Goal: Ask a question

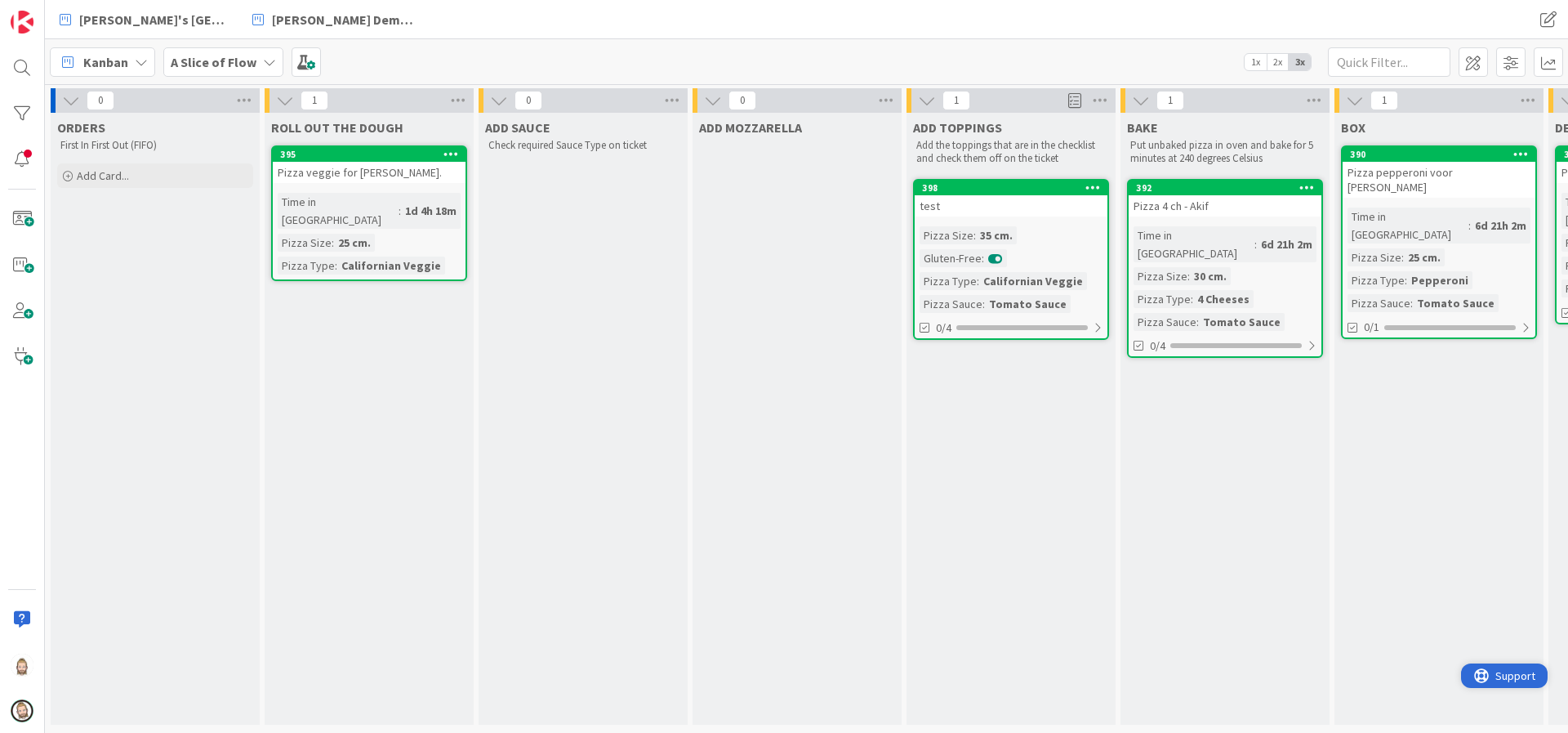
click at [1502, 680] on span "Support" at bounding box center [1515, 675] width 40 height 19
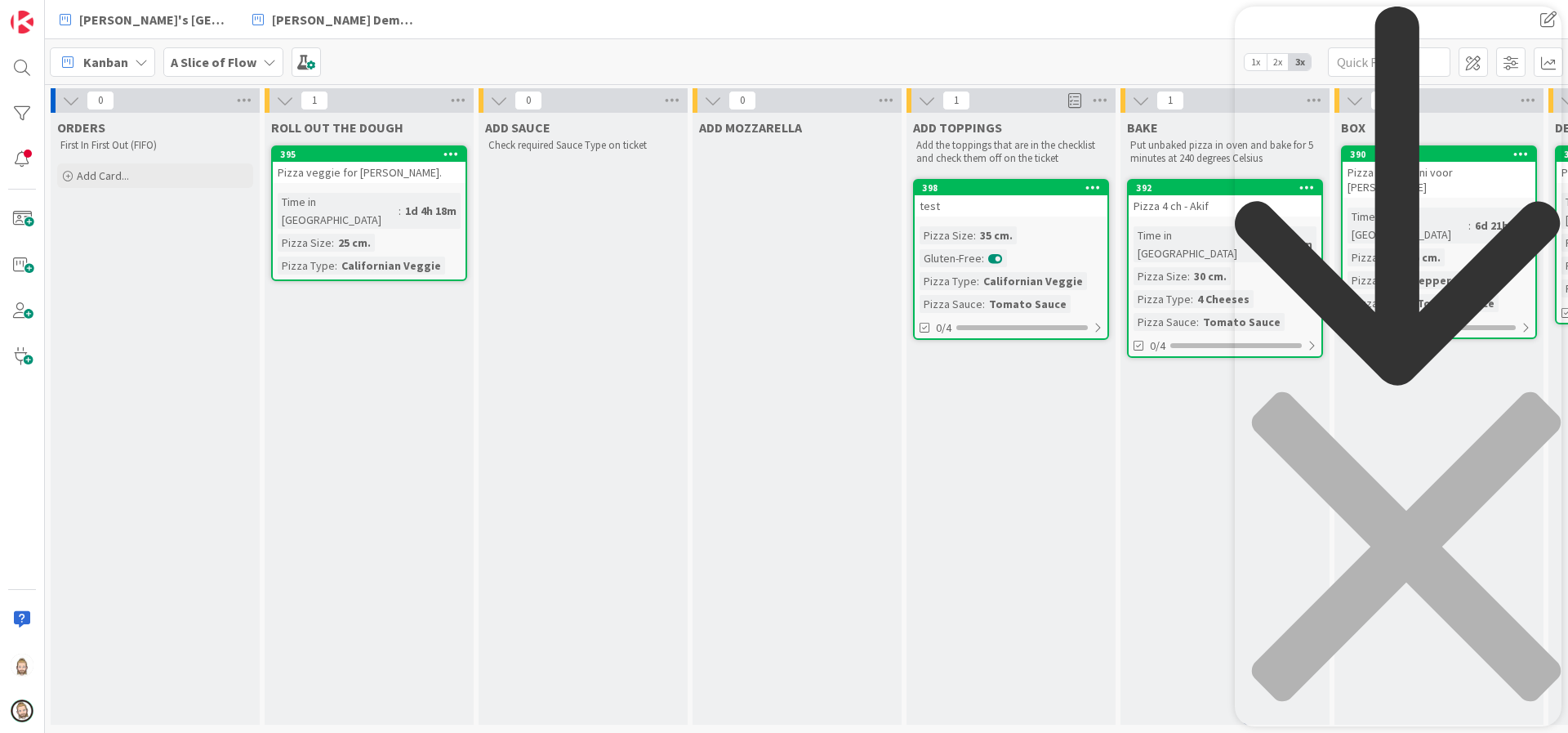
click at [1338, 92] on div "Resource Center Header" at bounding box center [1398, 382] width 326 height 752
type input "no-code integrations"
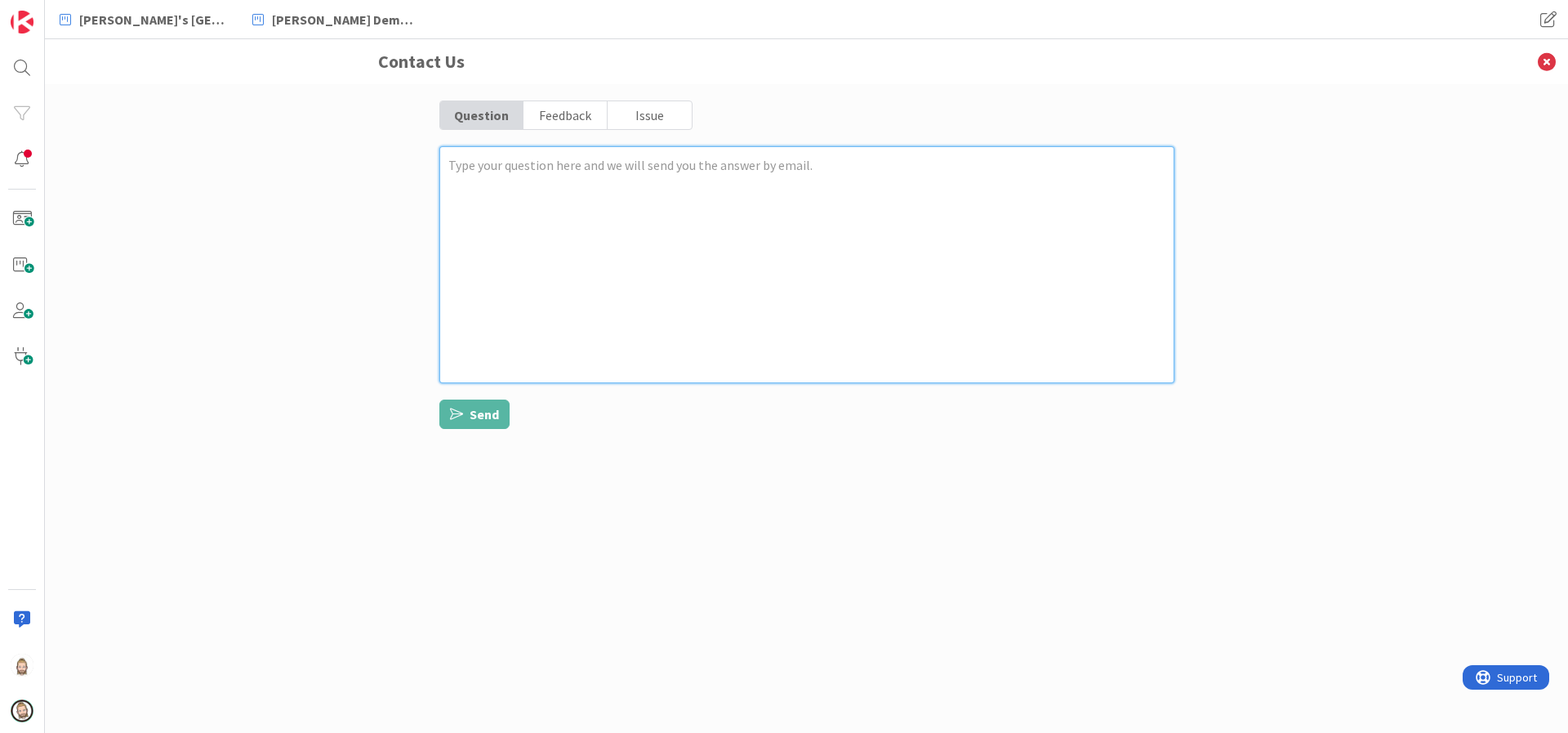
click at [622, 174] on textarea at bounding box center [806, 264] width 735 height 237
type textarea "x"
type textarea "H"
type textarea "x"
type textarea "He"
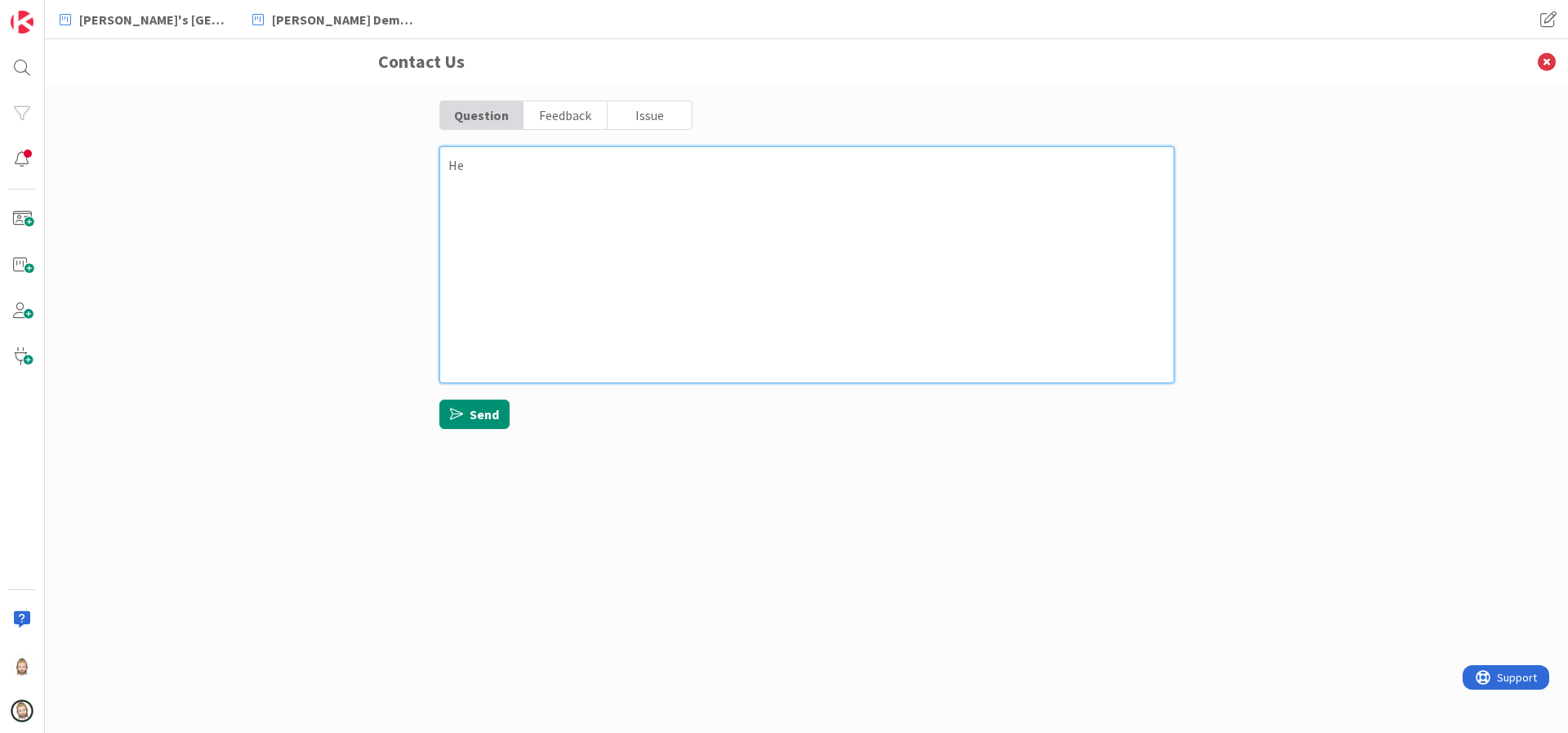
type textarea "x"
type textarea "Hey"
type textarea "x"
type textarea "Hey"
type textarea "x"
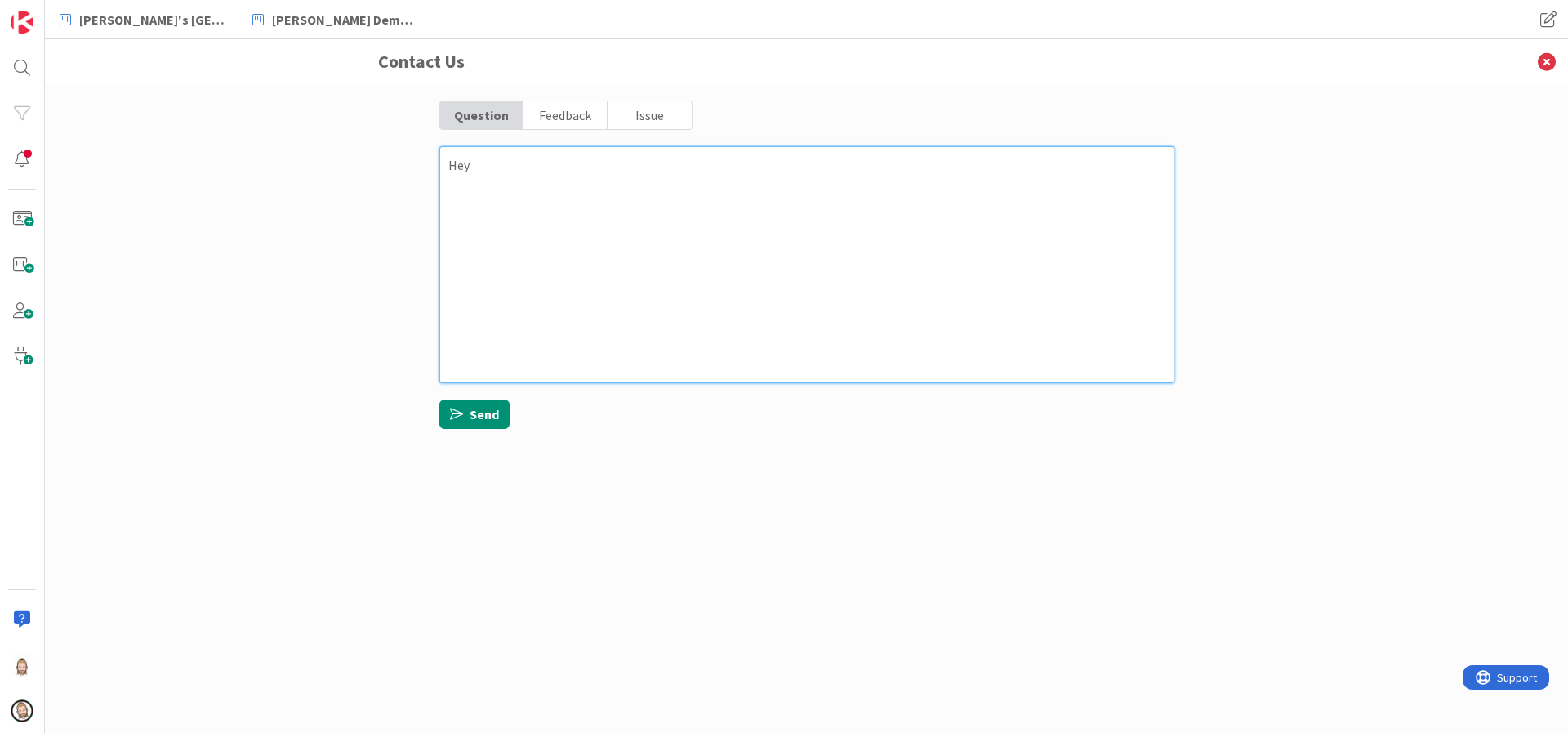
type textarea "Hey t"
type textarea "x"
type textarea "Hey te"
type textarea "x"
type textarea "Hey tea"
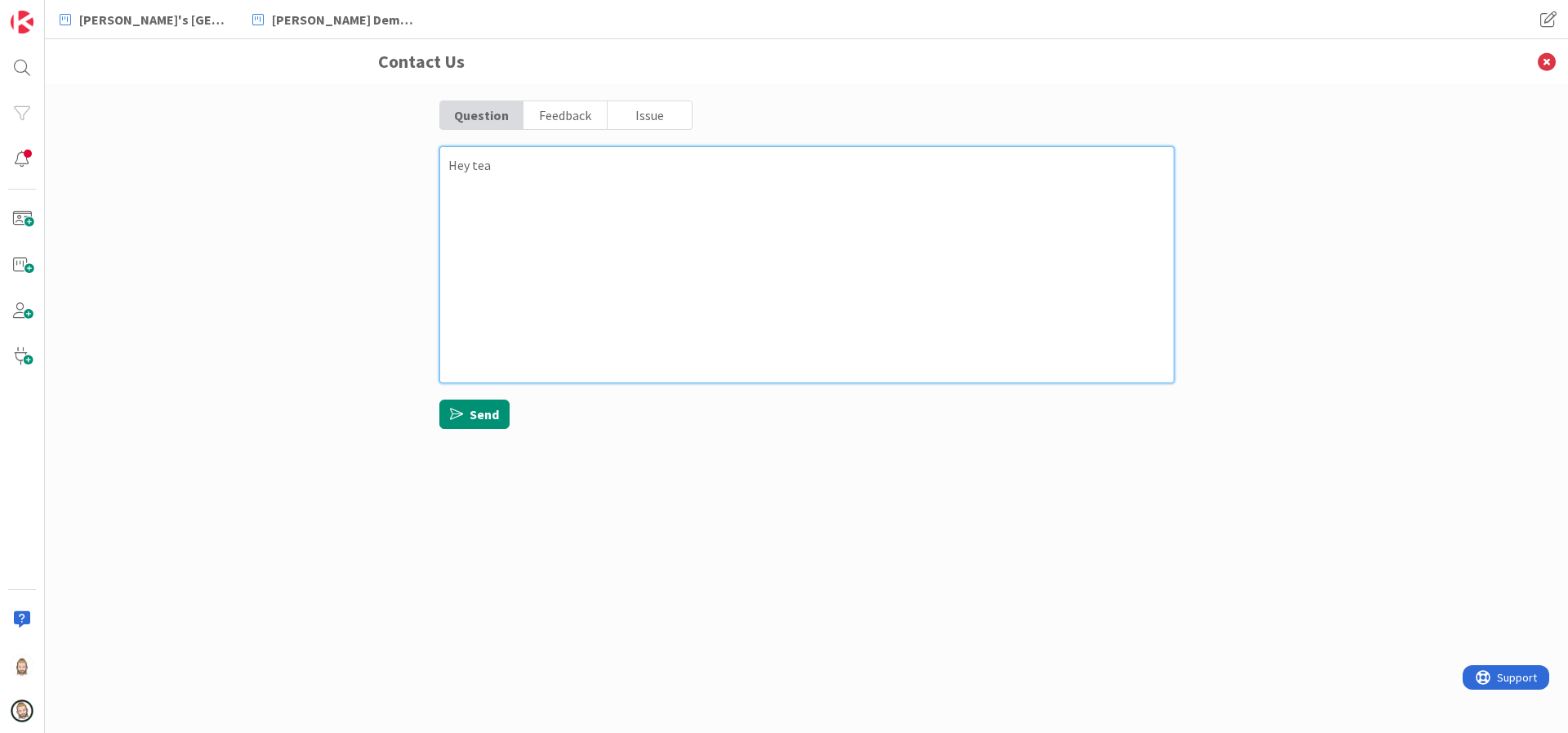
type textarea "x"
type textarea "Hey team"
type textarea "x"
type textarea "Hey team,"
type textarea "x"
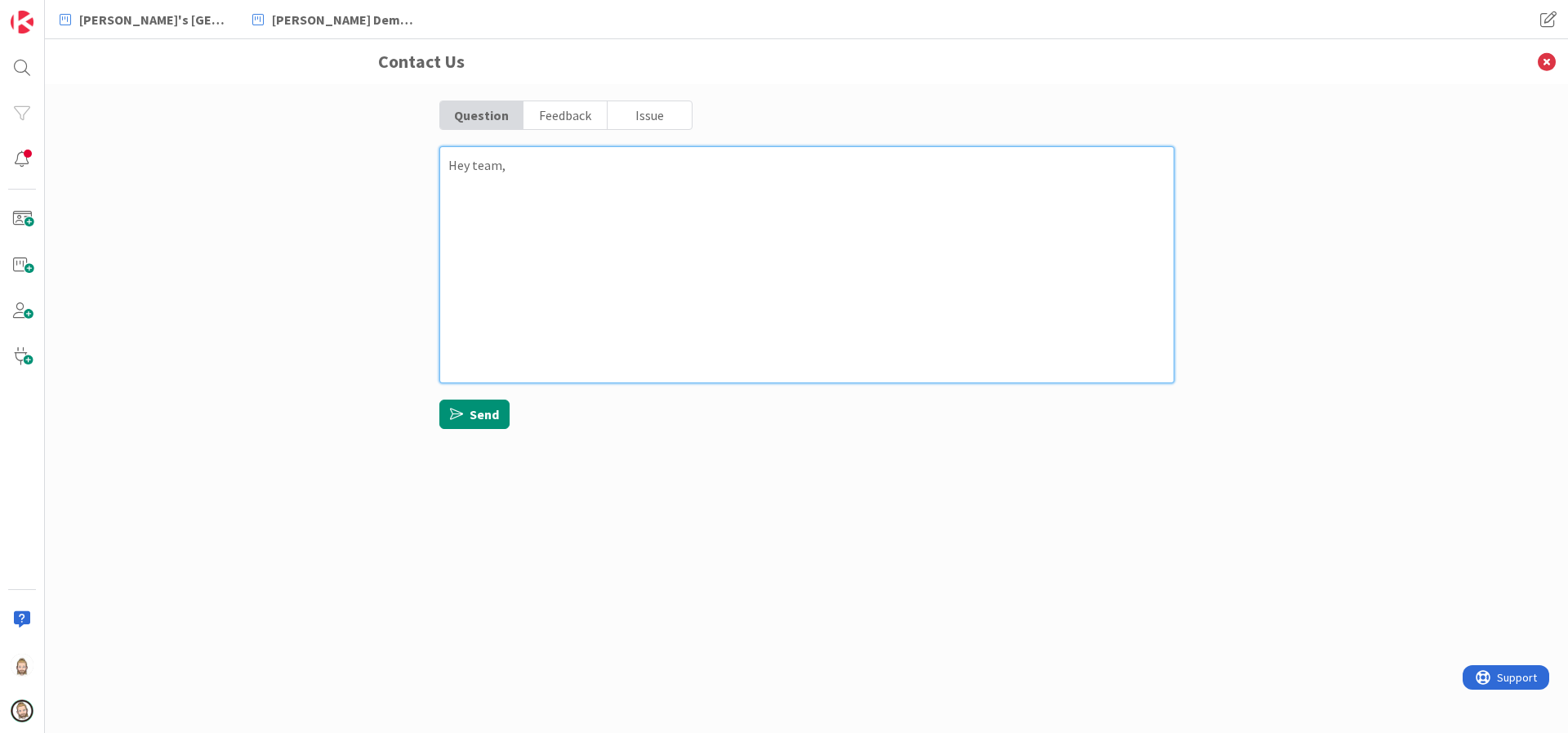
type textarea "Hey team,"
type textarea "x"
type textarea "Hey team, w"
type textarea "x"
type textarea "Hey team, wh"
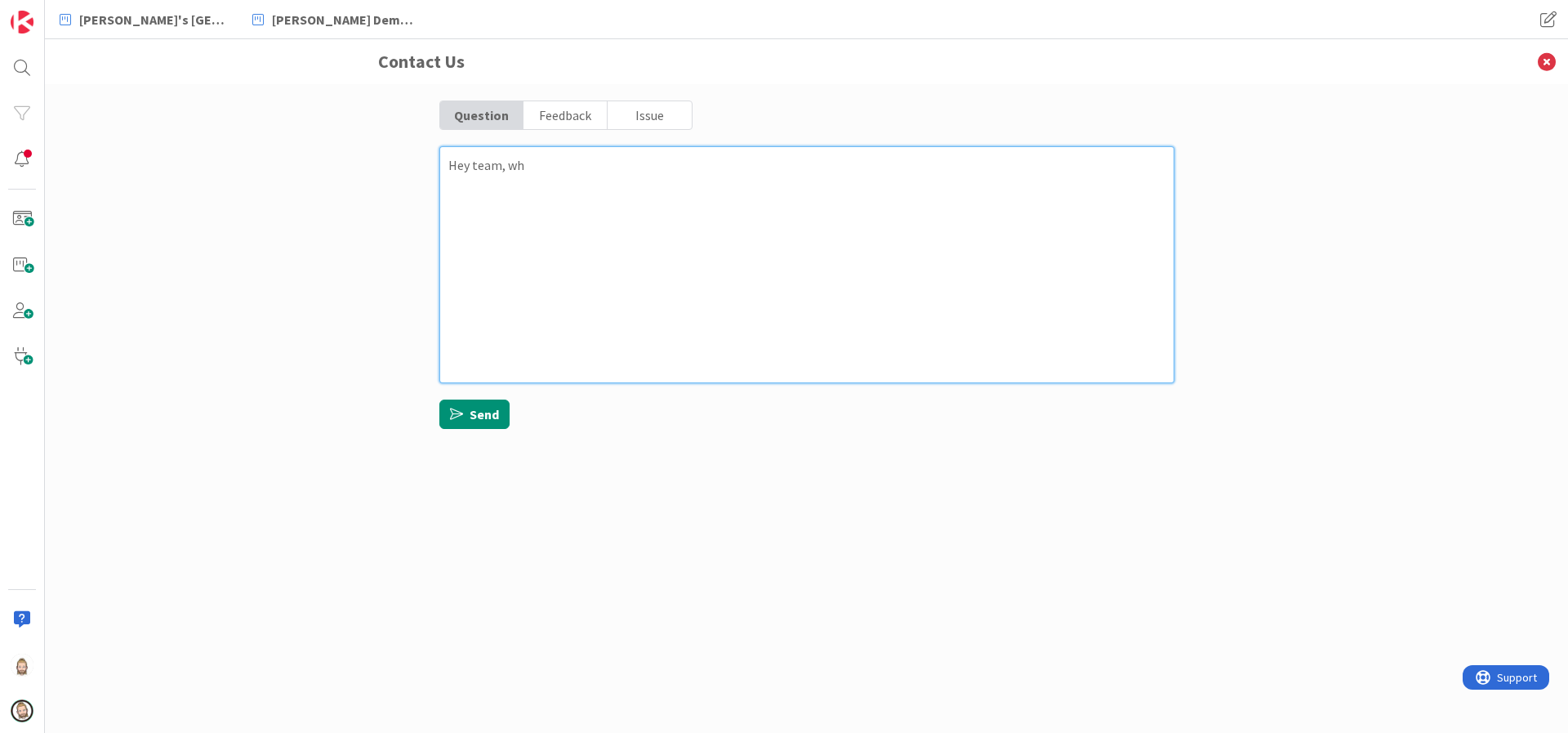
type textarea "x"
type textarea "Hey team, wha"
type textarea "x"
type textarea "Hey team, what"
type textarea "x"
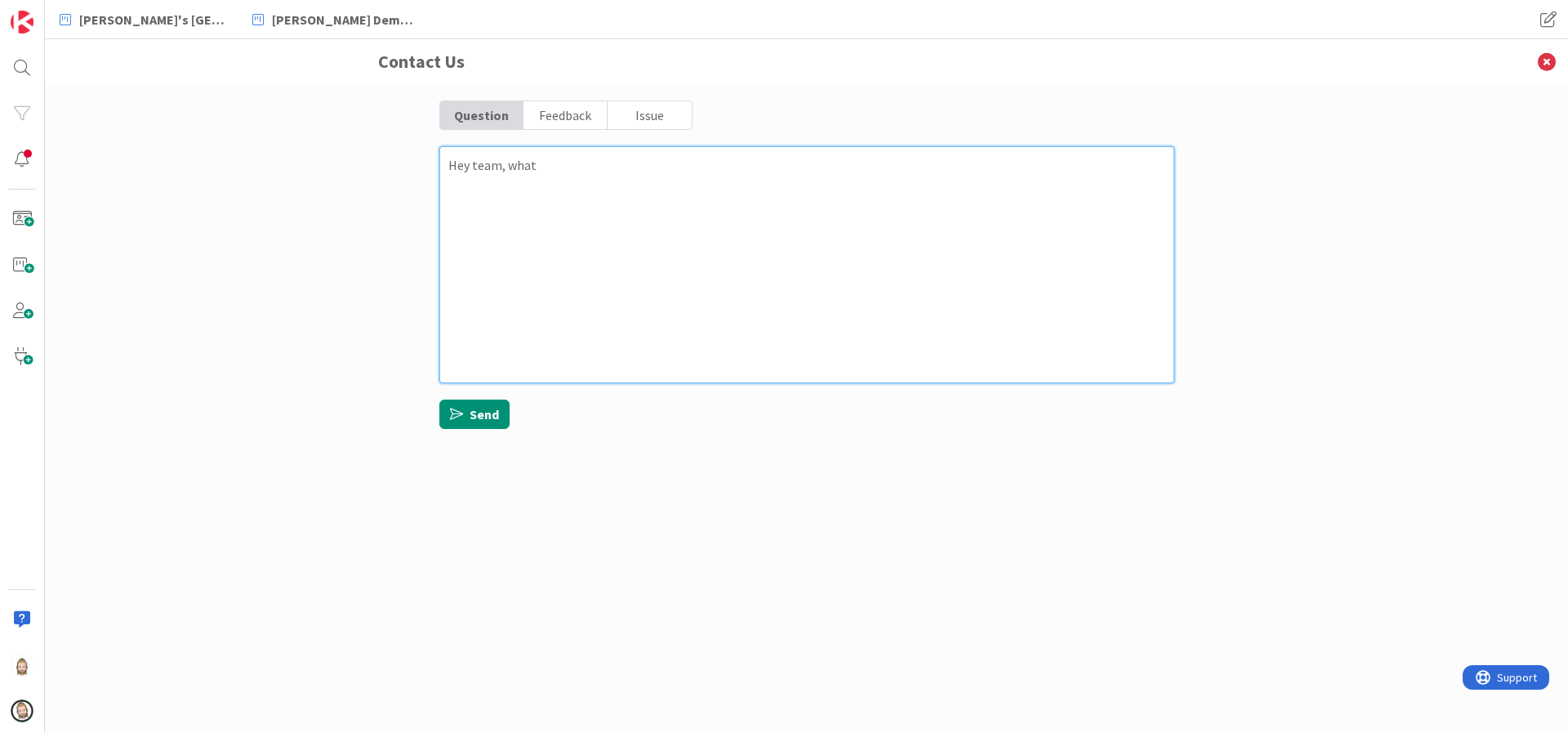
type textarea "Hey team, what"
type textarea "x"
type textarea "Hey team, what h"
type textarea "x"
type textarea "Hey team, what ha"
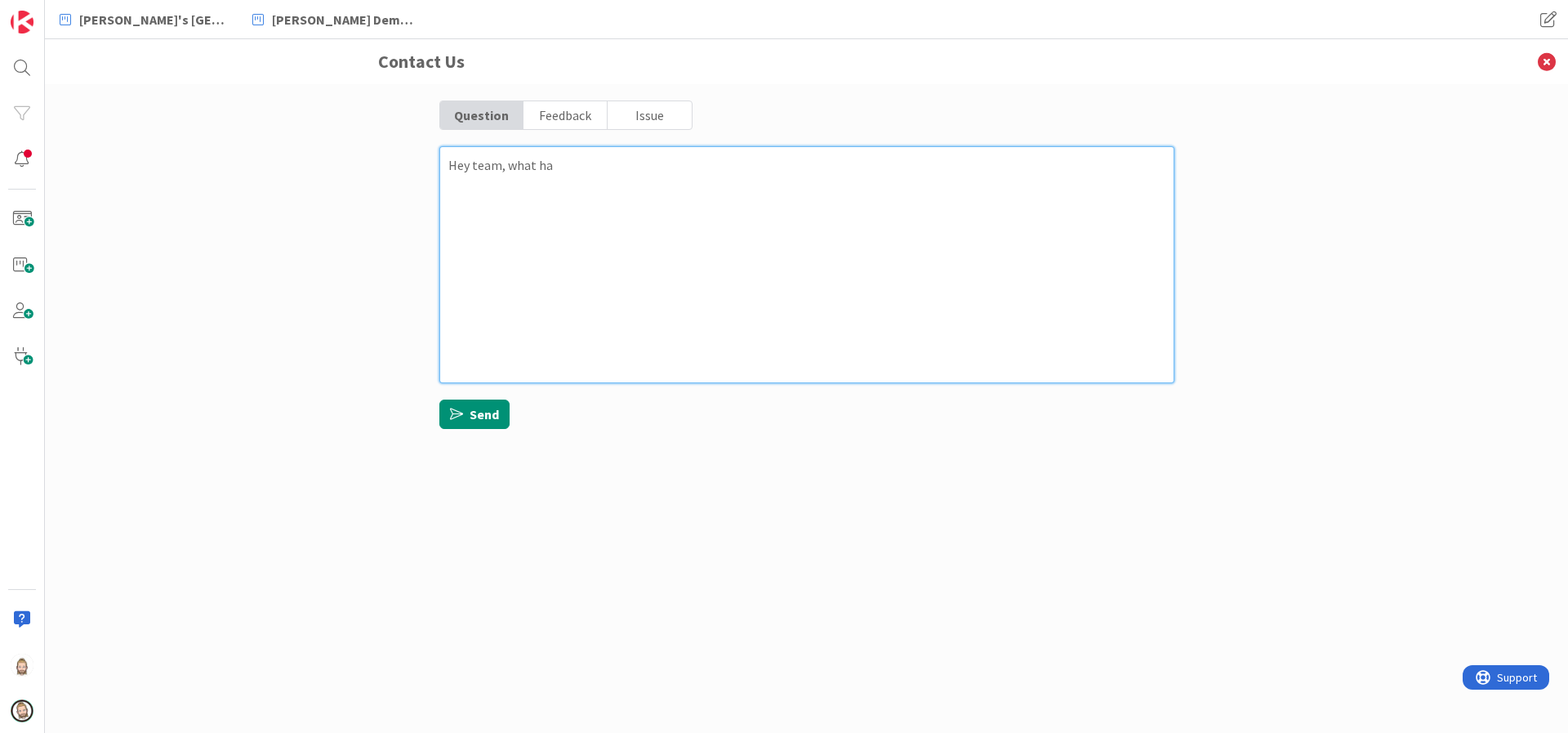
type textarea "x"
type textarea "Hey team, what hap"
type textarea "x"
type textarea "Hey team, what happ"
type textarea "x"
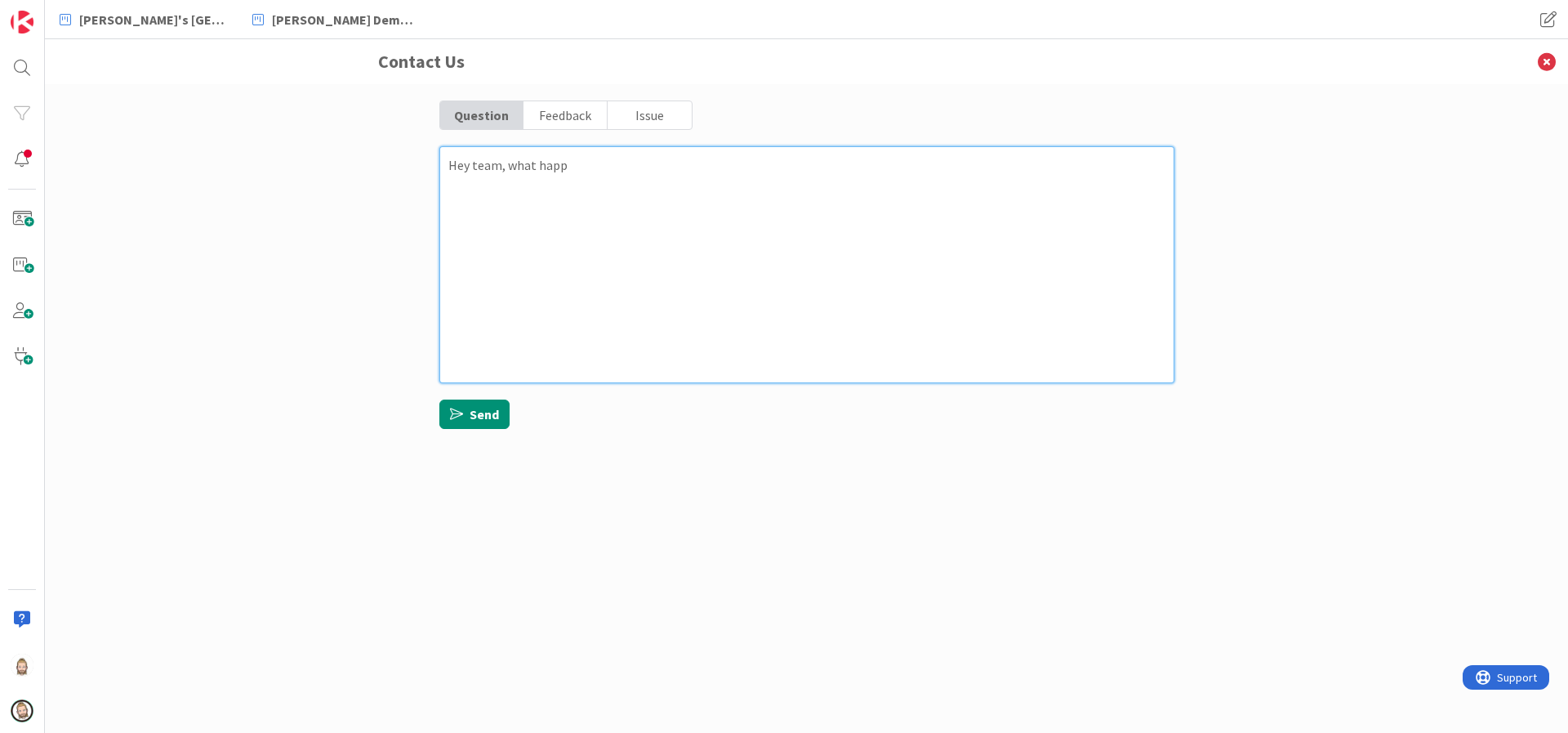
type textarea "Hey team, what [PERSON_NAME]"
type textarea "x"
type textarea "Hey team, what happen"
type textarea "x"
type textarea "Hey team, what happene"
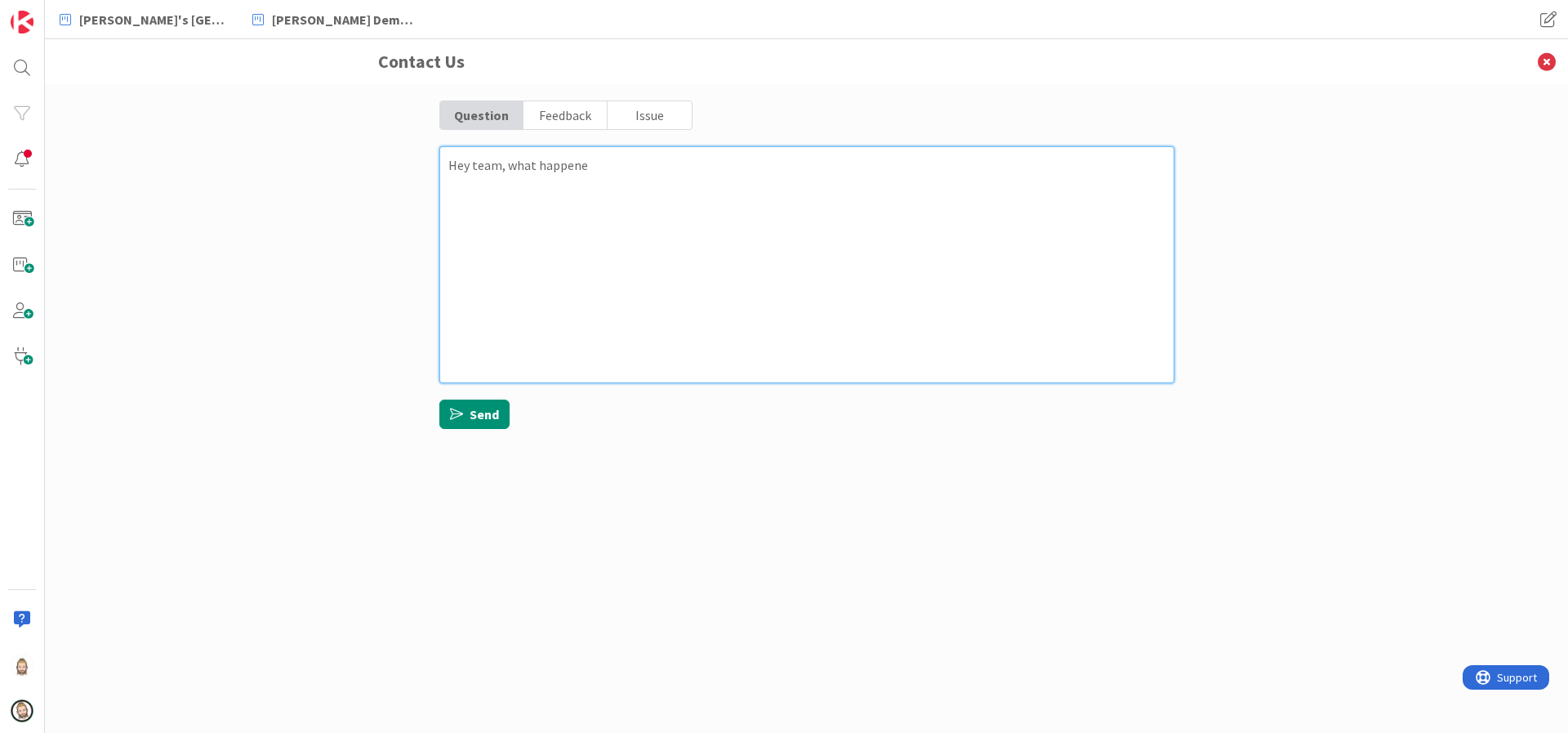
type textarea "x"
type textarea "Hey team, what happened"
type textarea "x"
type textarea "Hey team, what happened"
type textarea "x"
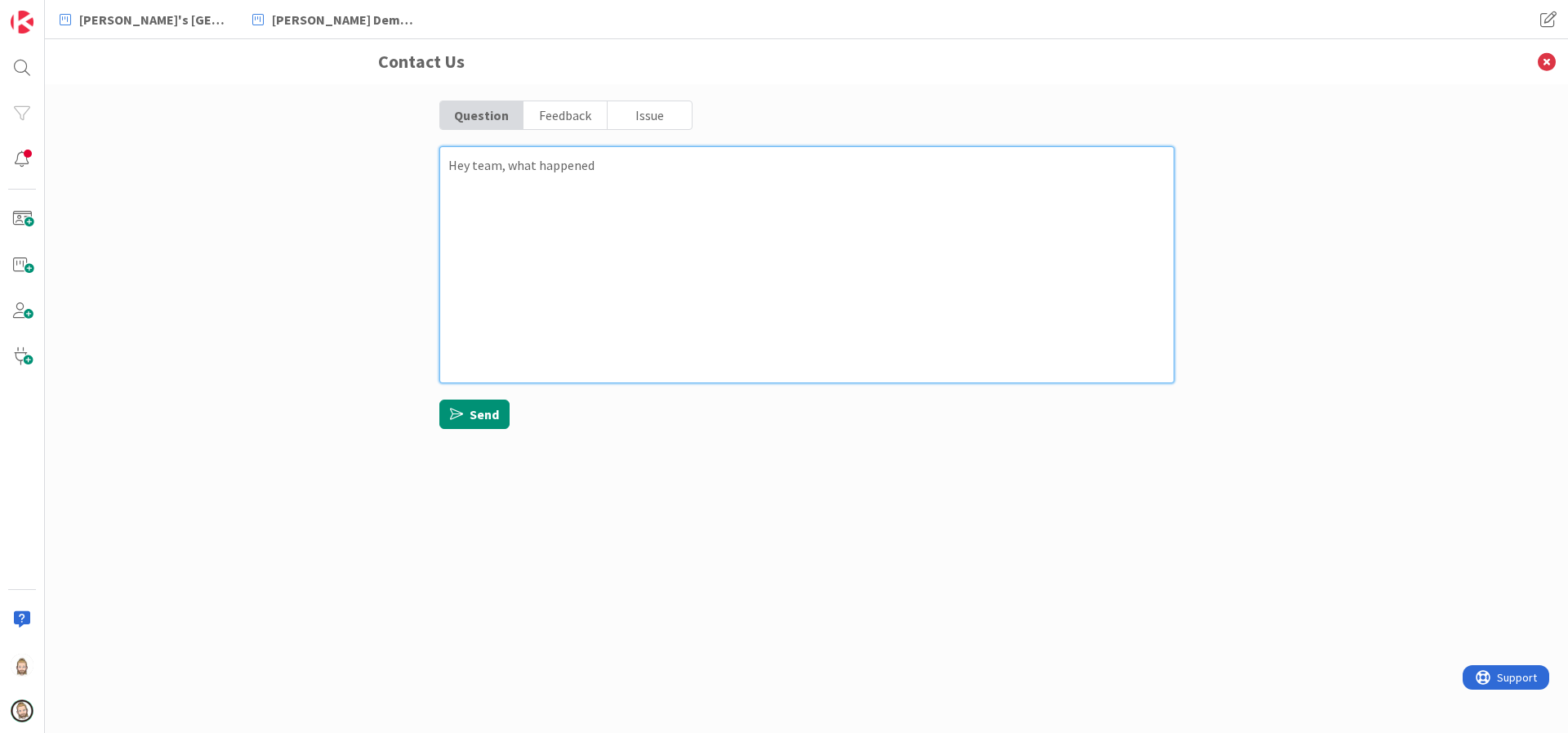
type textarea "Hey team, what happened t"
type textarea "x"
type textarea "Hey team, what happened to"
type textarea "x"
type textarea "Hey team, what happened to"
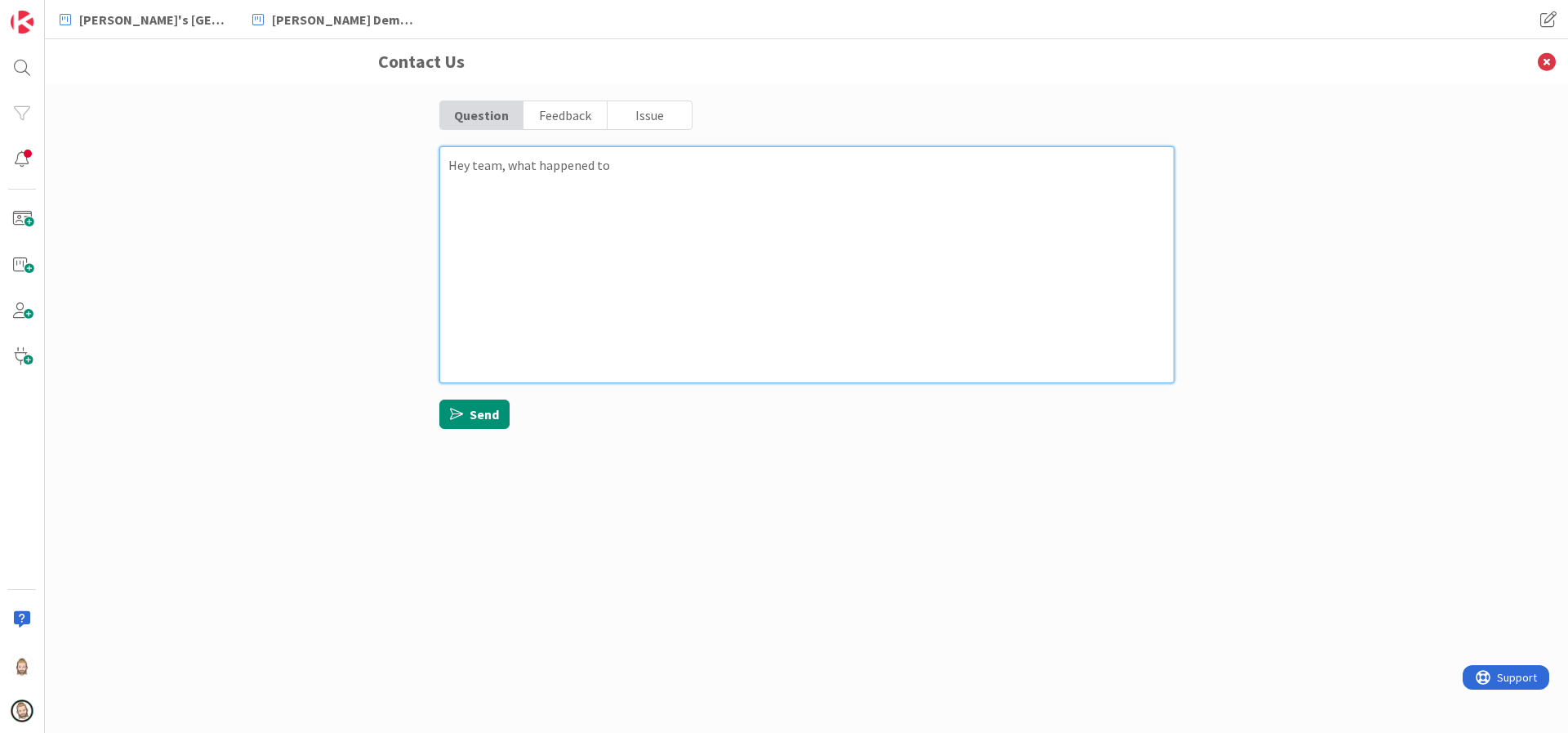
type textarea "x"
type textarea "Hey team, what happened to t"
type textarea "x"
type textarea "Hey team, what happened to th"
type textarea "x"
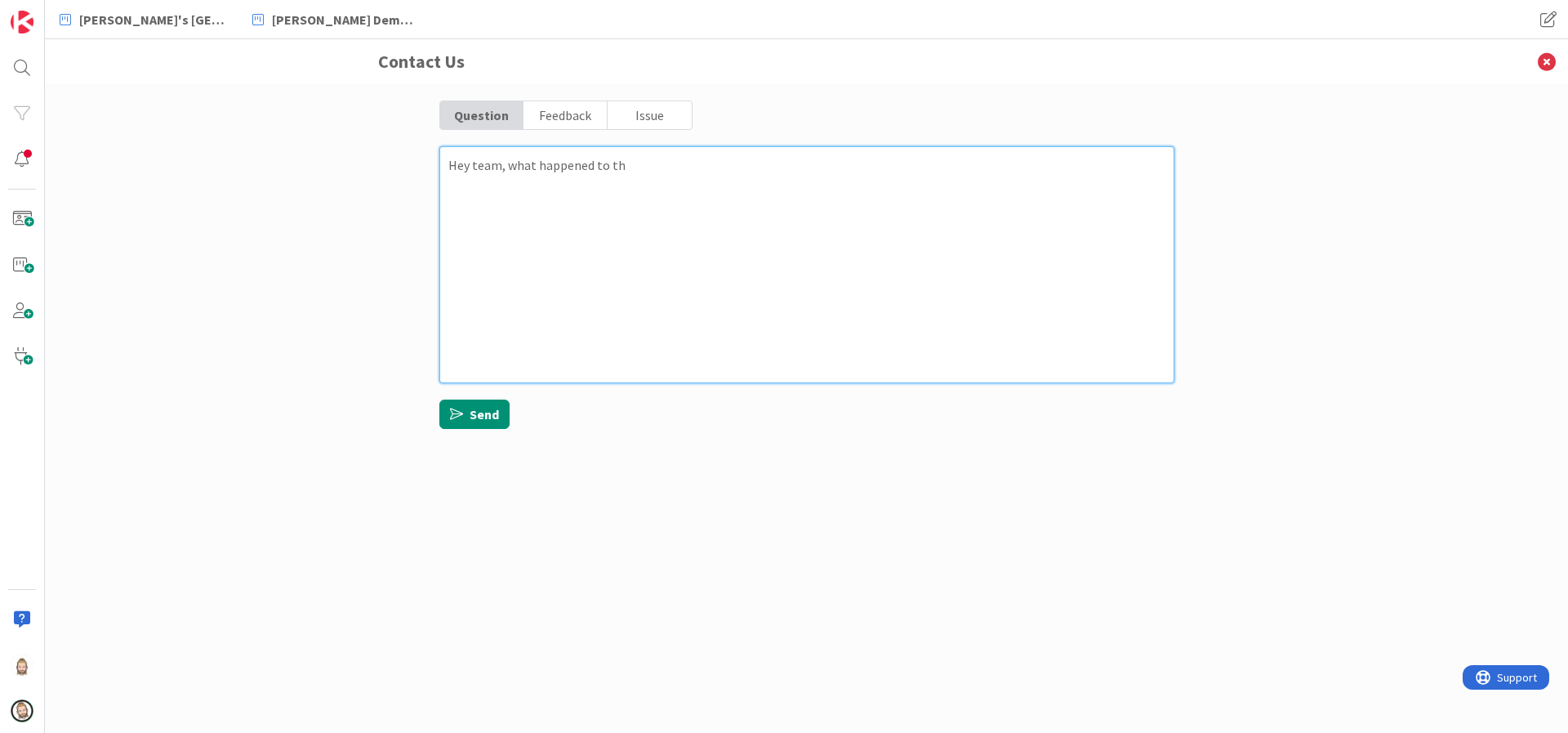
type textarea "Hey team, what happened to the"
type textarea "x"
type textarea "Hey team, what happened to the"
type textarea "x"
type textarea "Hey team, what happened to the n"
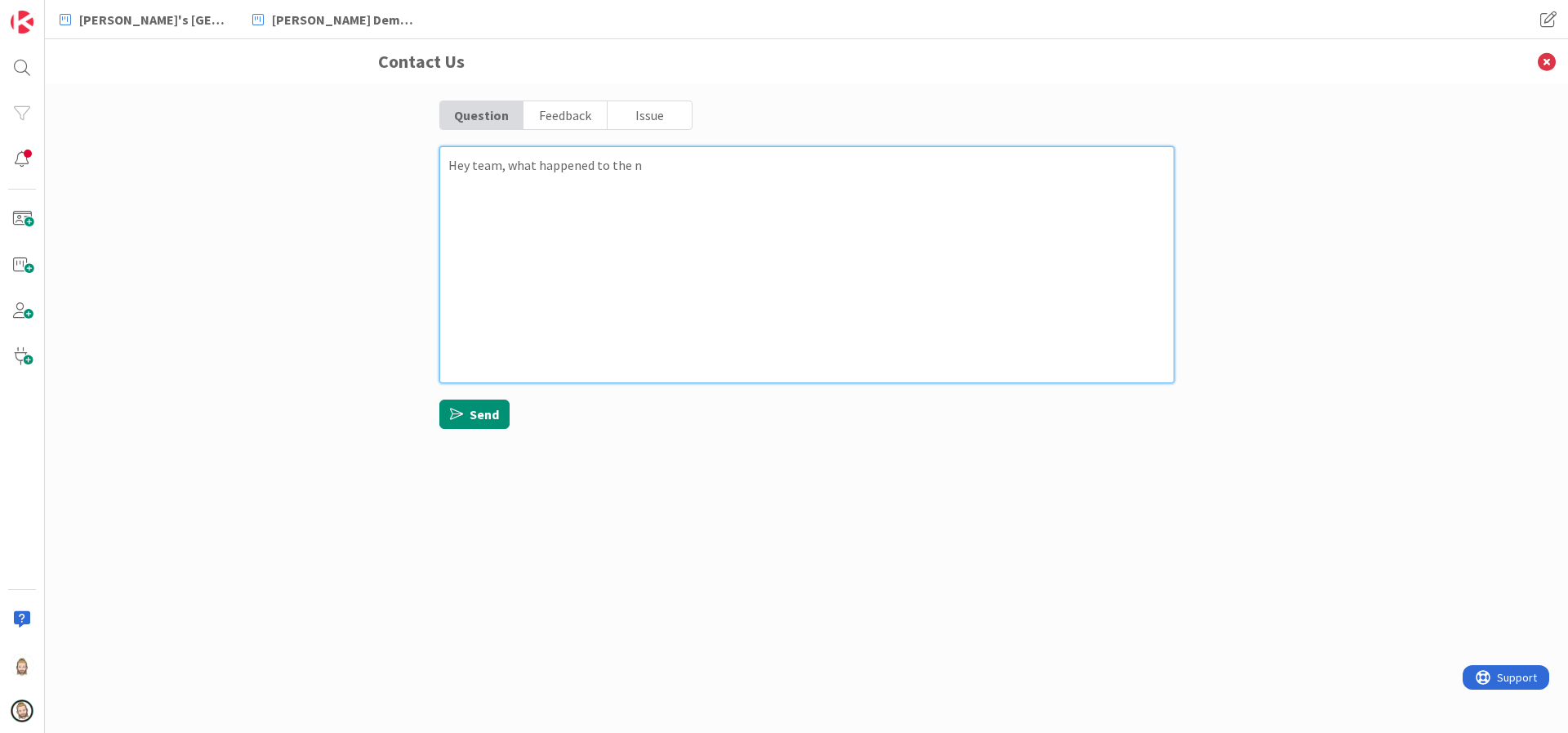
type textarea "x"
type textarea "Hey team, what happened to the no"
type textarea "x"
type textarea "Hey team, what happened to the no-"
type textarea "x"
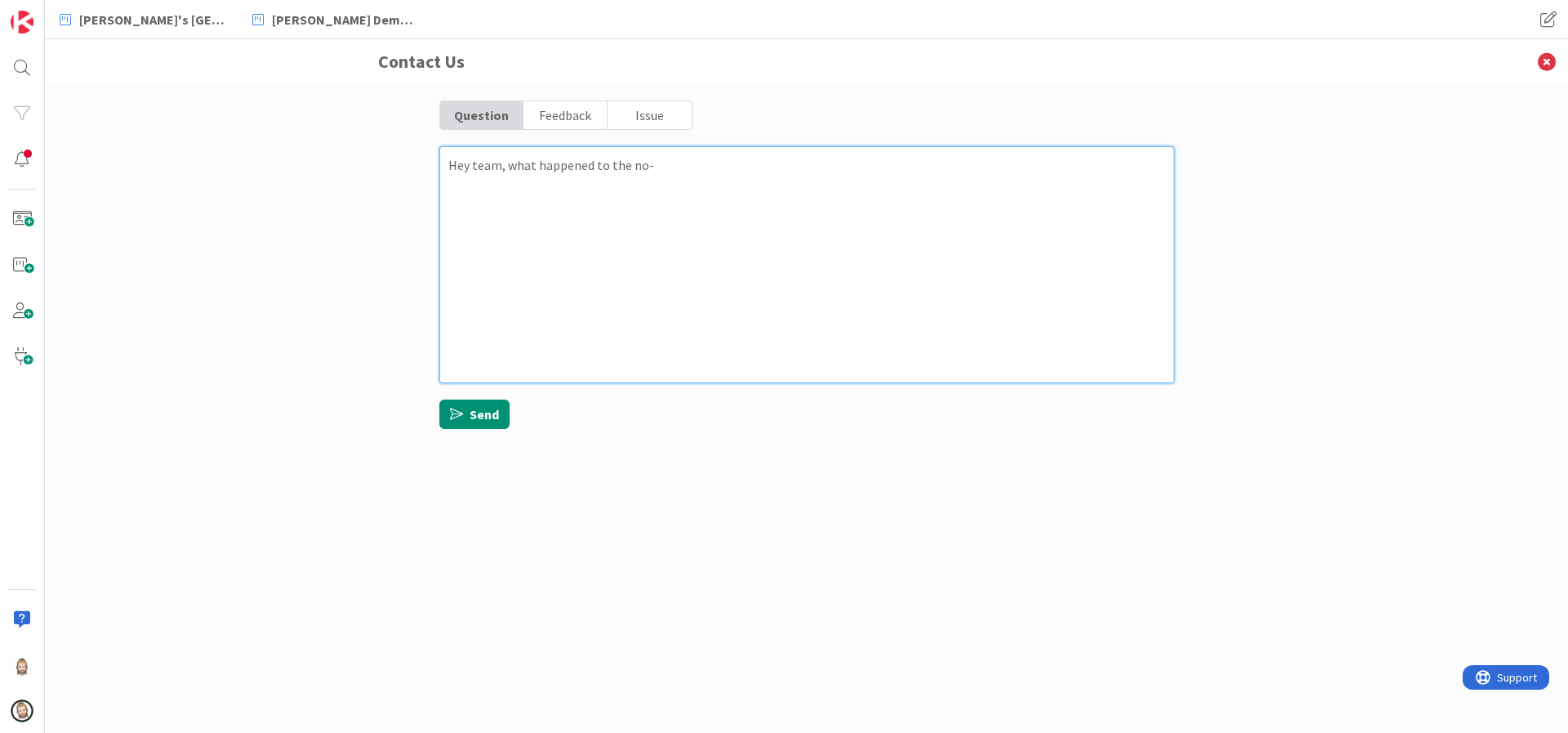
type textarea "Hey team, what happened to the no-c"
type textarea "x"
type textarea "Hey team, what happened to the no-co"
type textarea "x"
type textarea "Hey team, what happened to the no-cod"
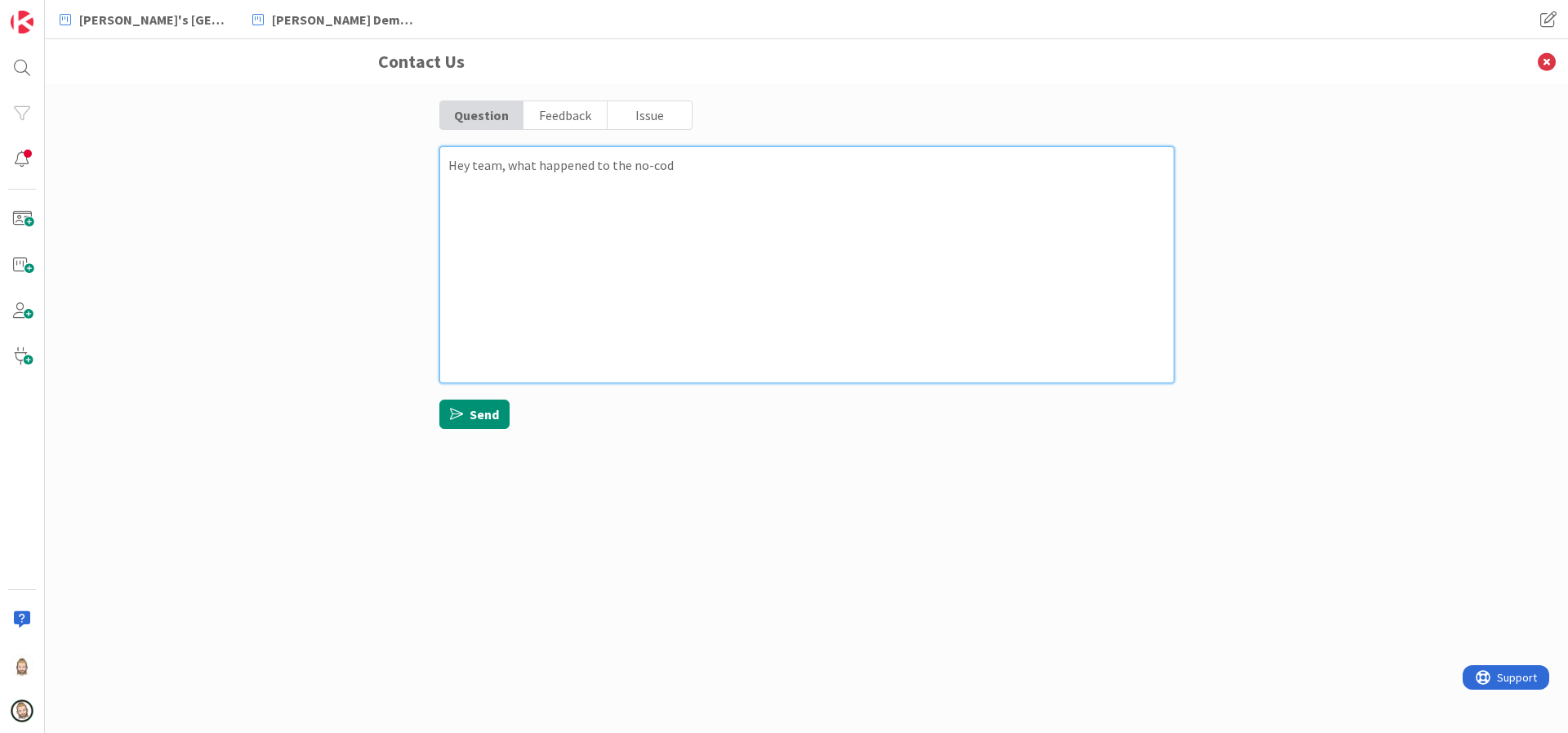
type textarea "x"
type textarea "Hey team, what happened to the no-code"
type textarea "x"
type textarea "Hey team, what happened to the no-code"
type textarea "x"
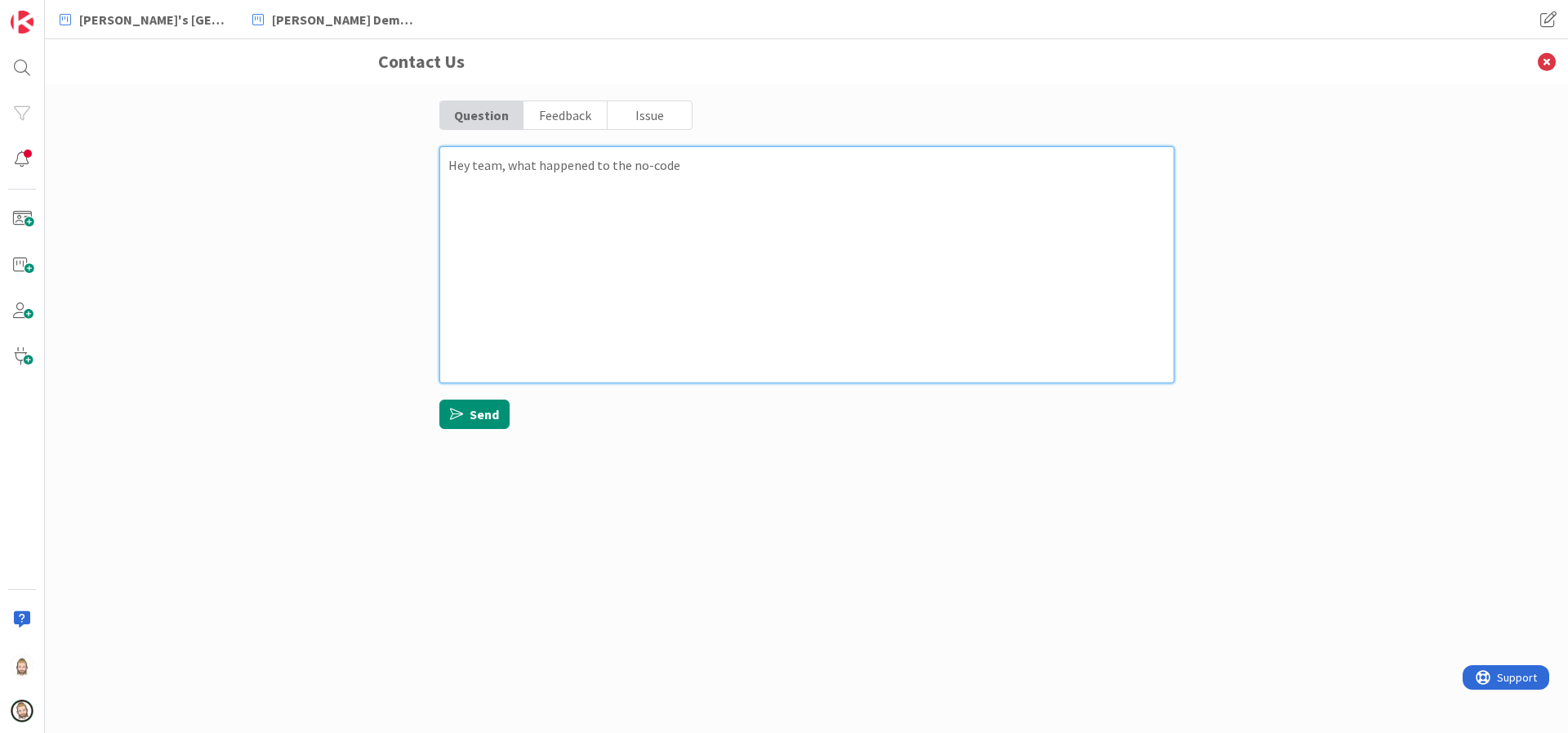
type textarea "Hey team, what happened to the no-code i"
type textarea "x"
type textarea "Hey team, what happened to the no-code in"
type textarea "x"
type textarea "Hey team, what happened to the no-code int"
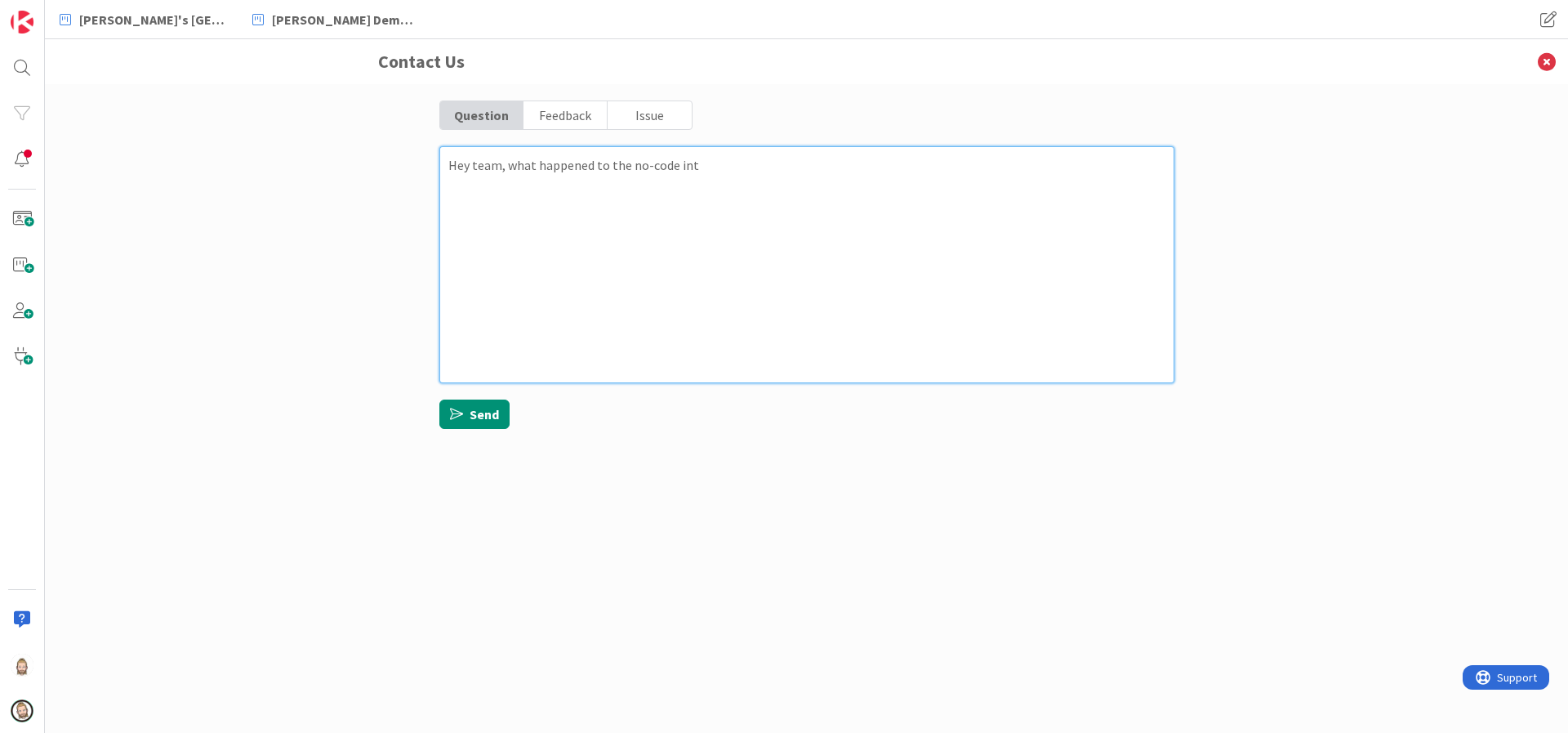
type textarea "x"
type textarea "Hey team, what happened to the no-code inte"
type textarea "x"
type textarea "Hey team, what happened to the no-code integ"
type textarea "x"
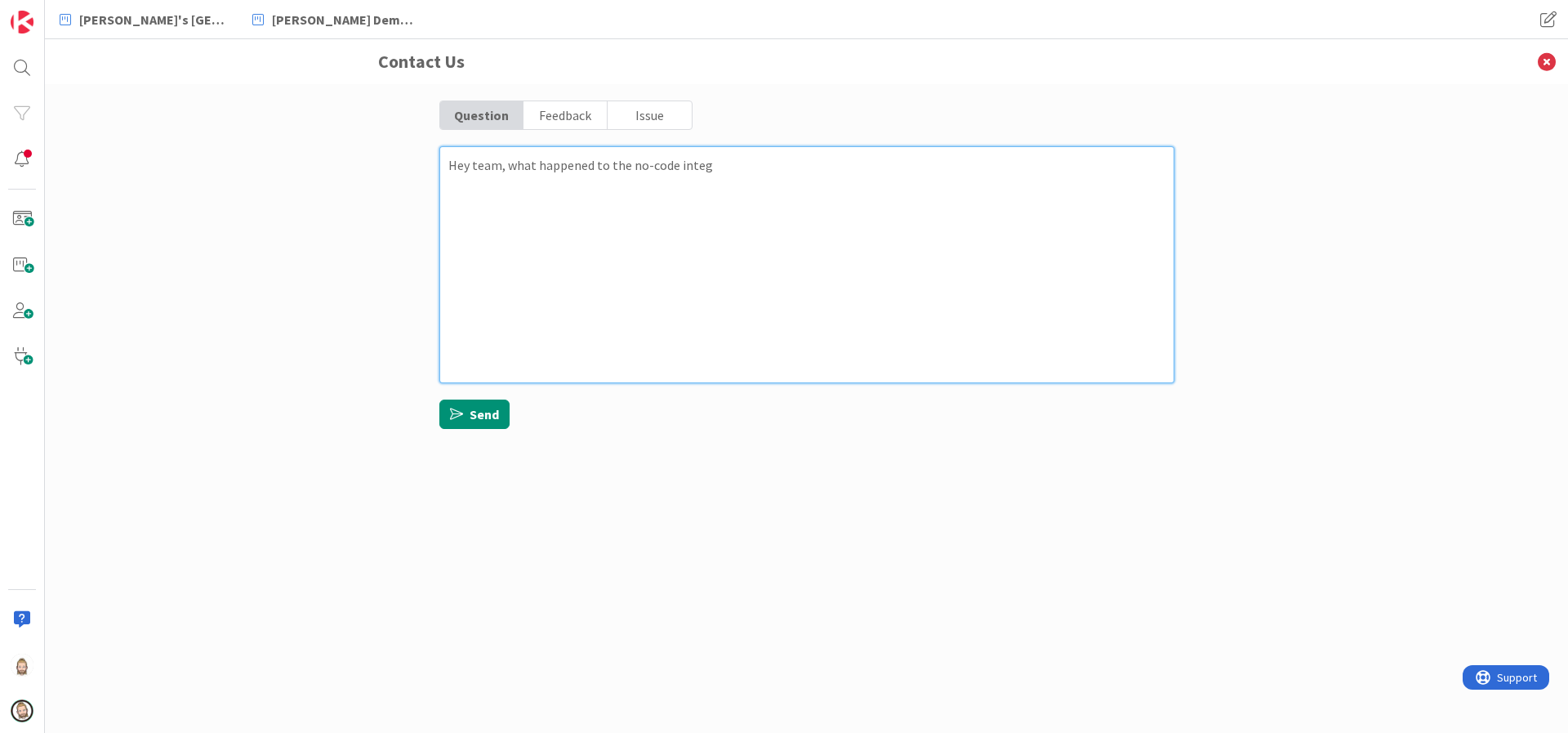
type textarea "Hey team, what happened to the no-code integr"
type textarea "x"
type textarea "Hey team, what happened to the no-code integra"
type textarea "x"
type textarea "Hey team, what happened to the no-code integrat"
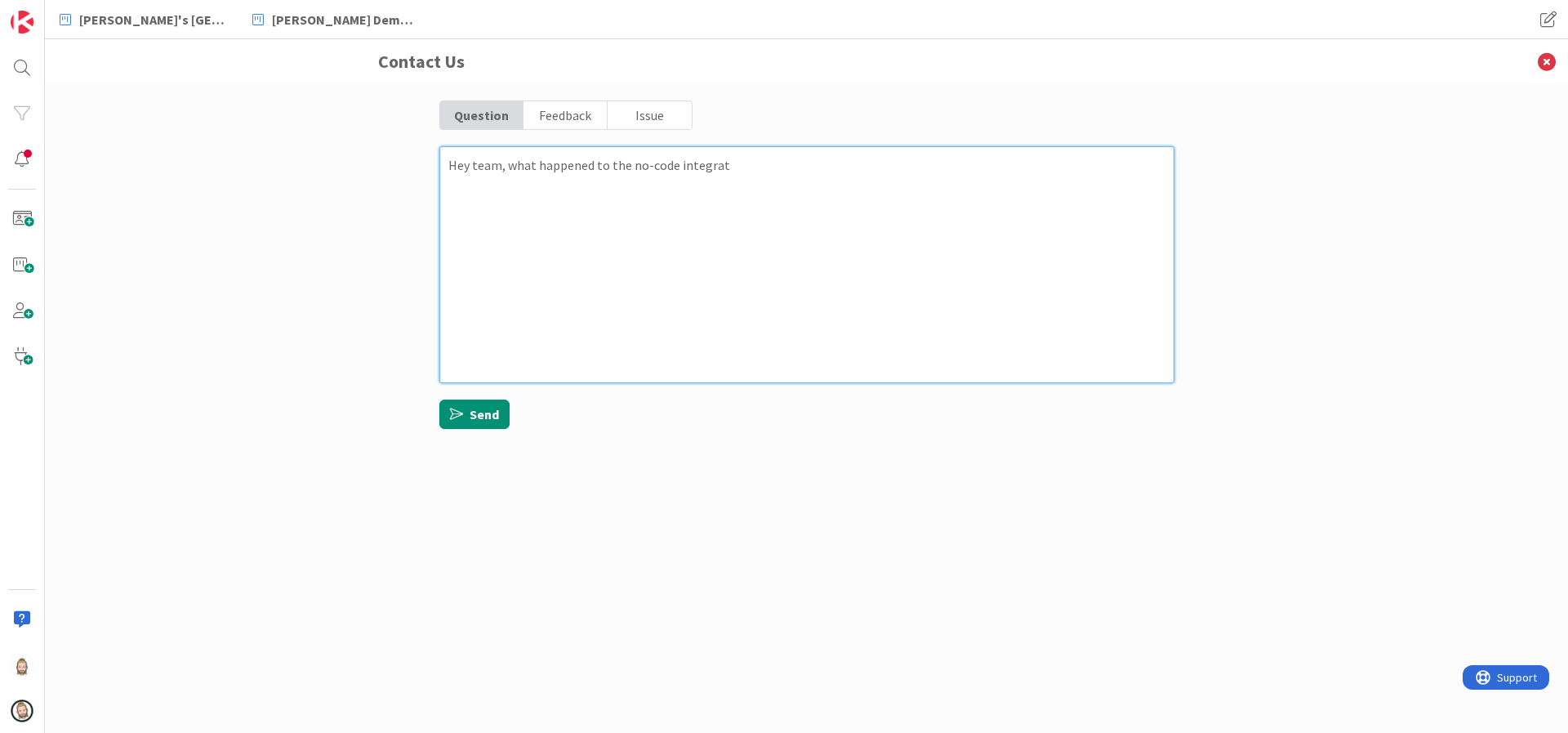
type textarea "x"
type textarea "Hey team, what happened to the no-code integrati"
type textarea "x"
type textarea "Hey team, what happened to the no-code integratio"
type textarea "x"
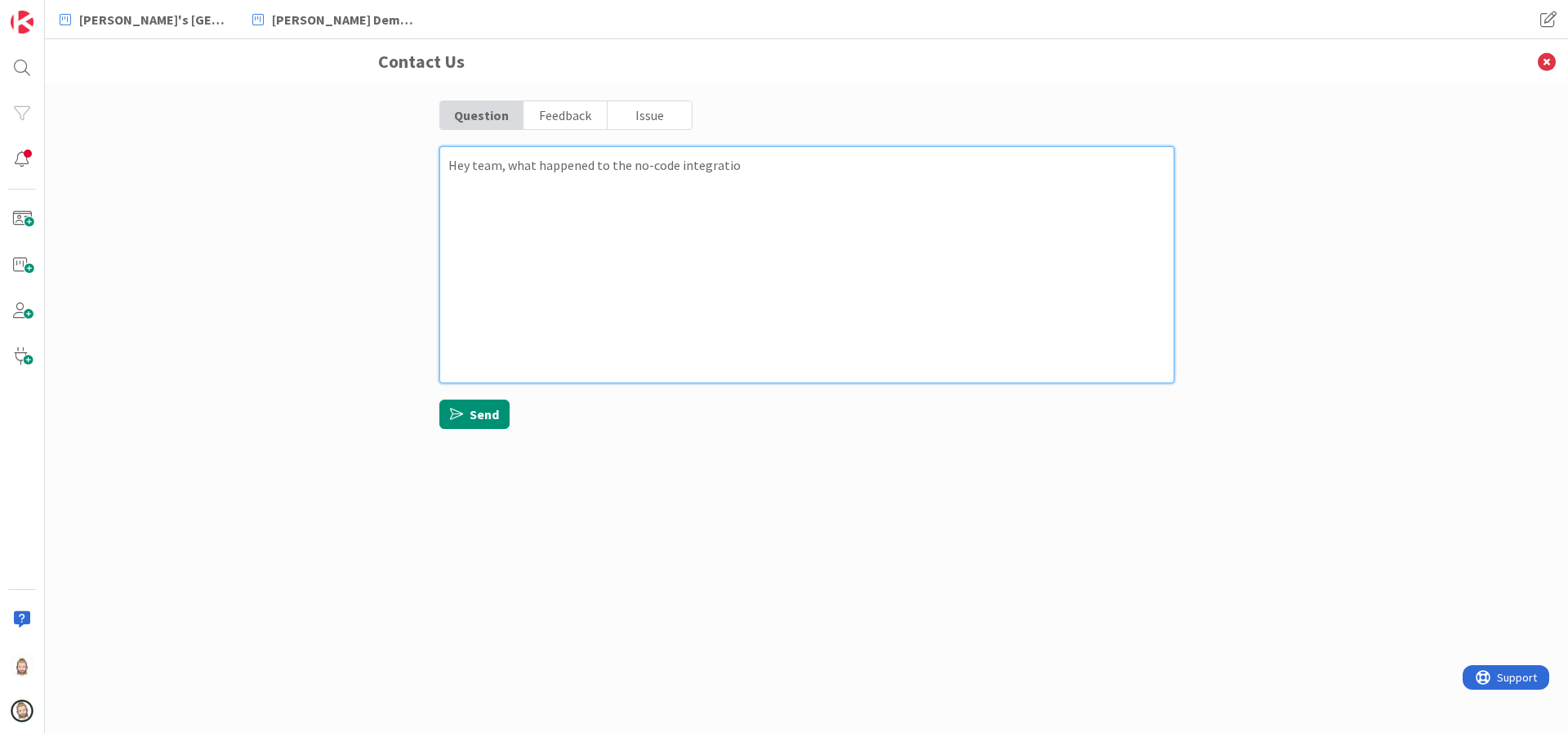
type textarea "Hey team, what happened to the no-code integration"
type textarea "x"
type textarea "Hey team, what happened to the no-code integrations"
type textarea "x"
type textarea "Hey team, what happened to the no-code integrations?"
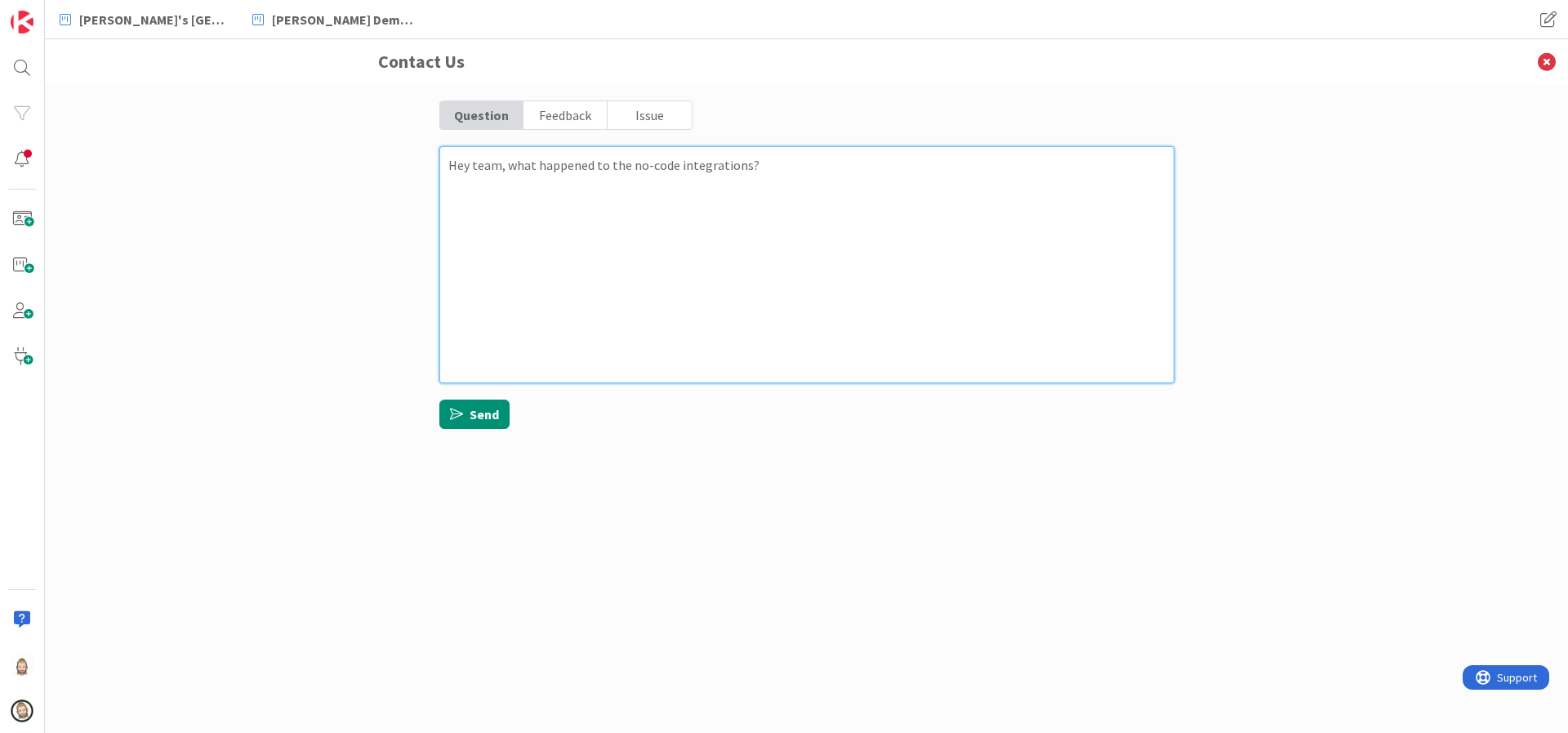
type textarea "x"
type textarea "Hey team, what happened to the no-code integrations?"
type textarea "x"
type textarea "Hey team, what happened to the no-code integrations?"
type textarea "x"
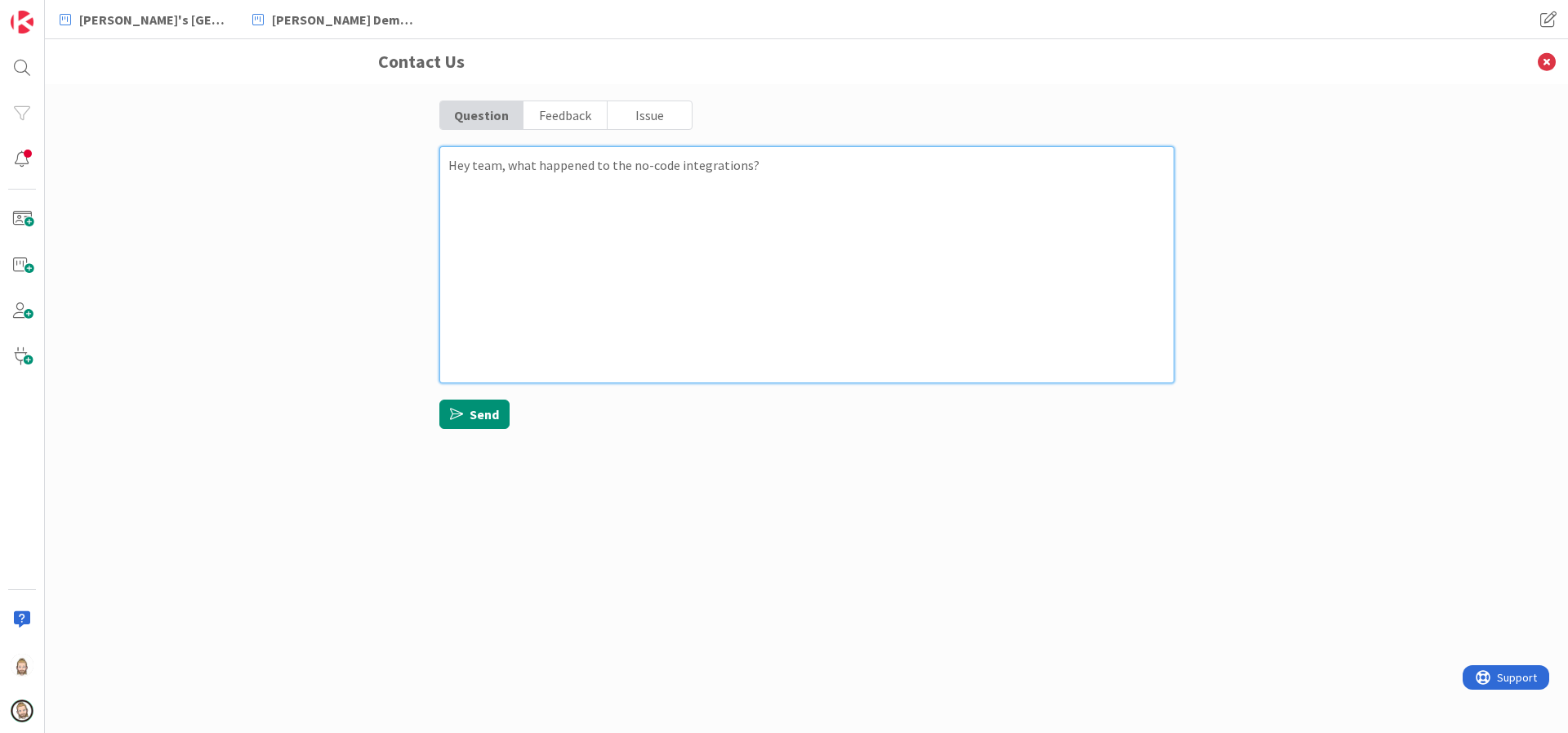
type textarea "Hey team, what happened to the no-code integrations? I"
type textarea "x"
type textarea "Hey team, what happened to the no-code integrations? I"
type textarea "x"
type textarea "Hey team, what happened to the no-code integrations? I g"
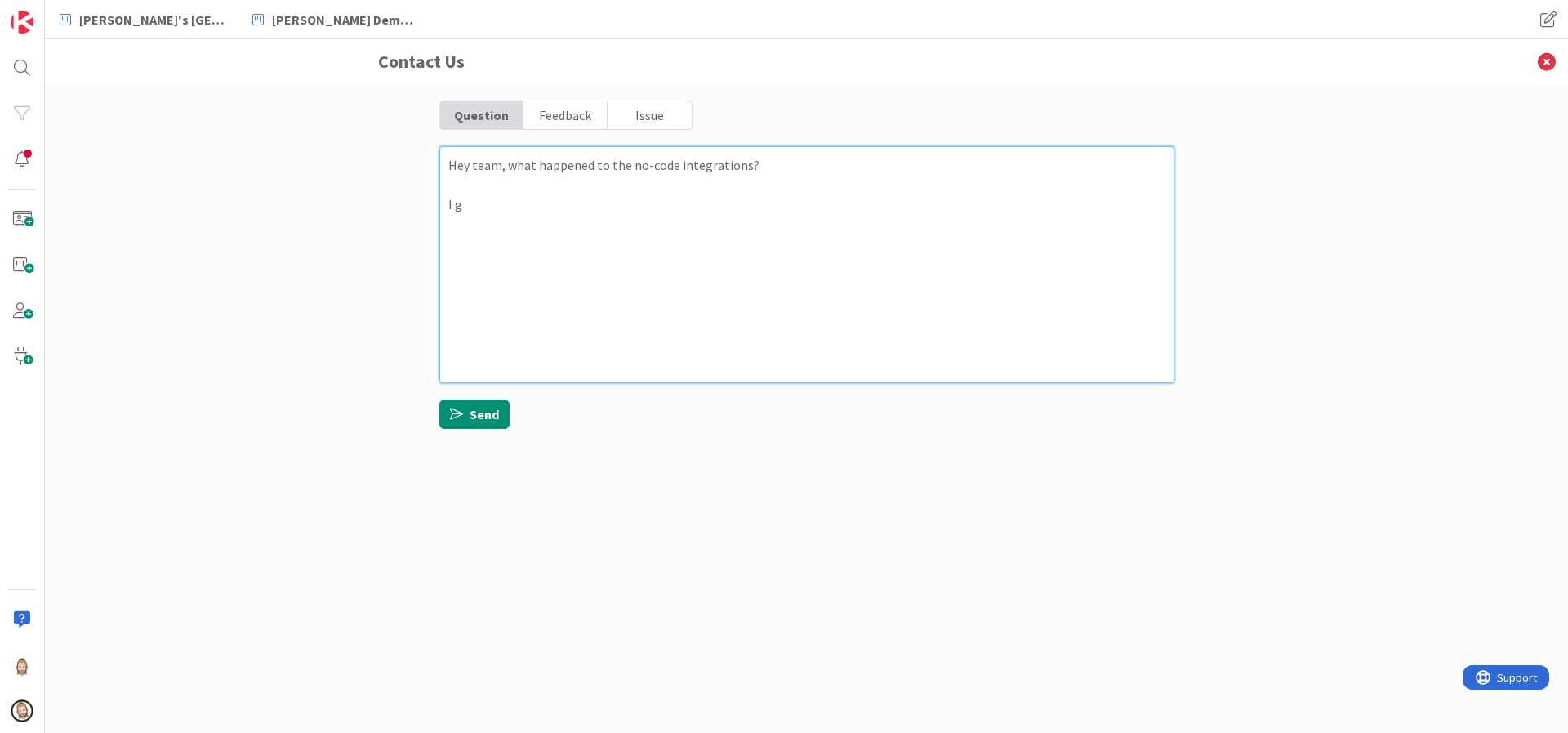
type textarea "x"
type textarea "Hey team, what happened to the no-code integrations? I go"
type textarea "x"
type textarea "Hey team, what happened to the no-code integrations? I got"
type textarea "x"
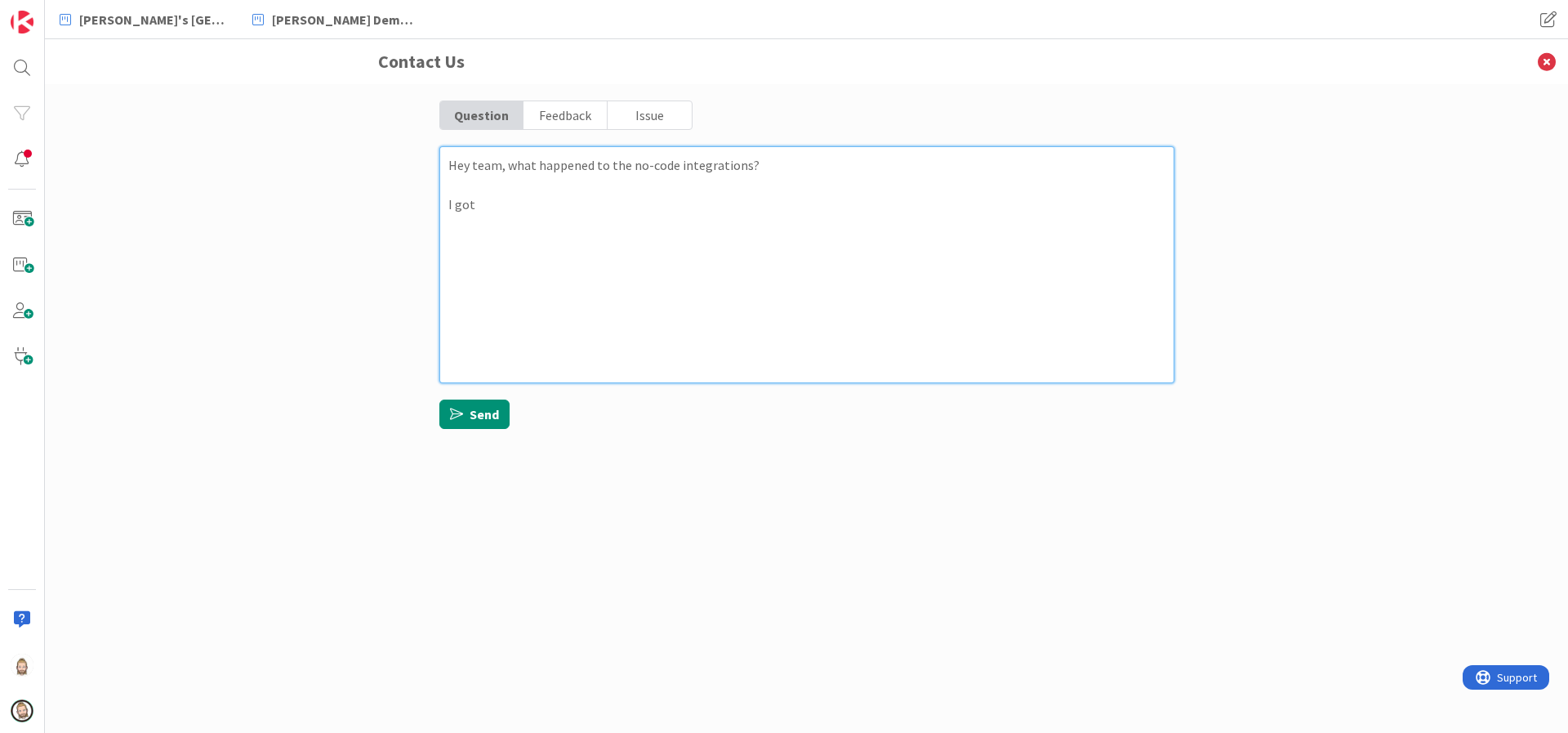
type textarea "Hey team, what happened to the no-code integrations? I got"
type textarea "x"
type textarea "Hey team, what happened to the no-code integrations? I got a"
type textarea "x"
type textarea "Hey team, what happened to the no-code integrations? I got an"
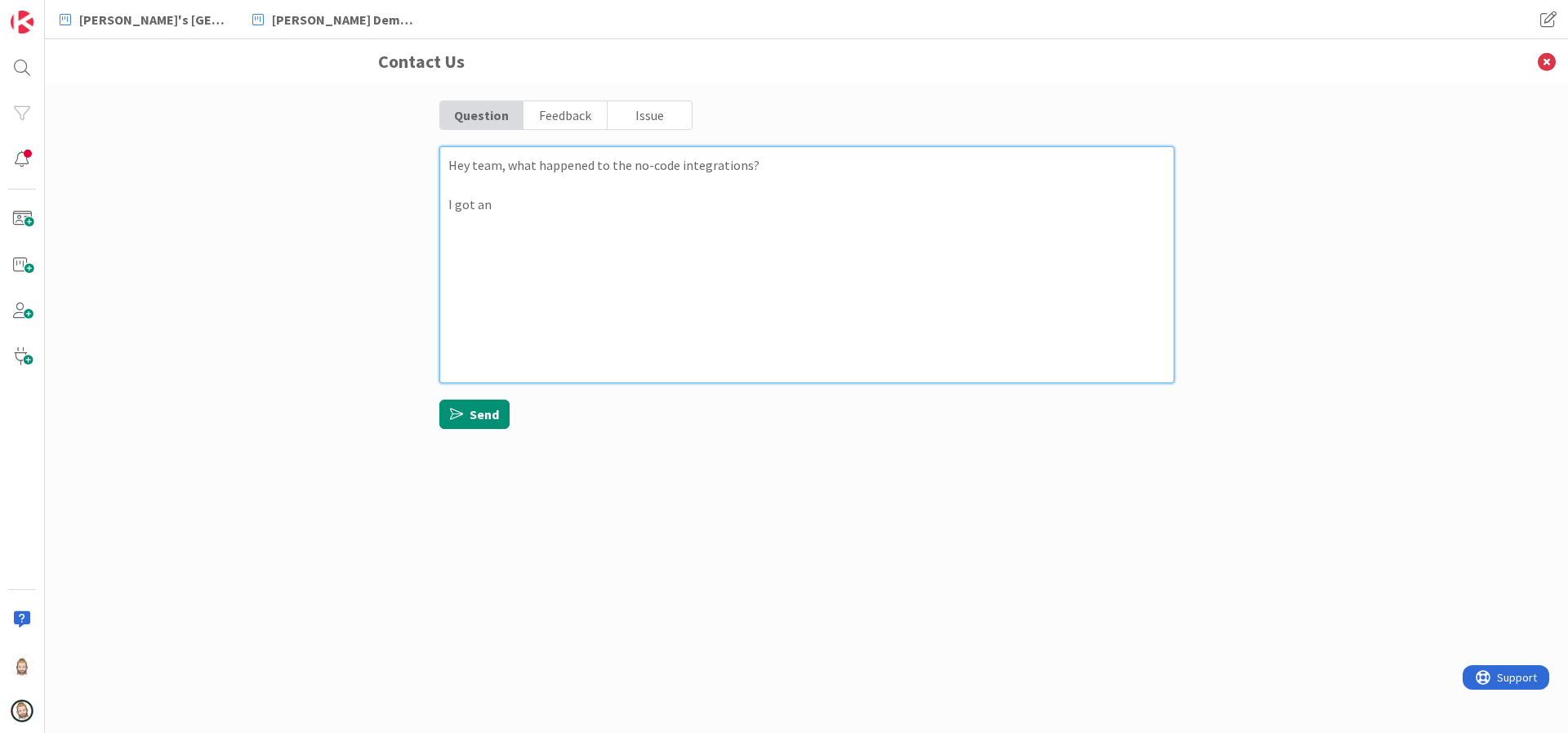
type textarea "x"
type textarea "Hey team, what happened to the no-code integrations? I got an e"
type textarea "x"
type textarea "Hey team, what happened to the no-code integrations? I got an er"
type textarea "x"
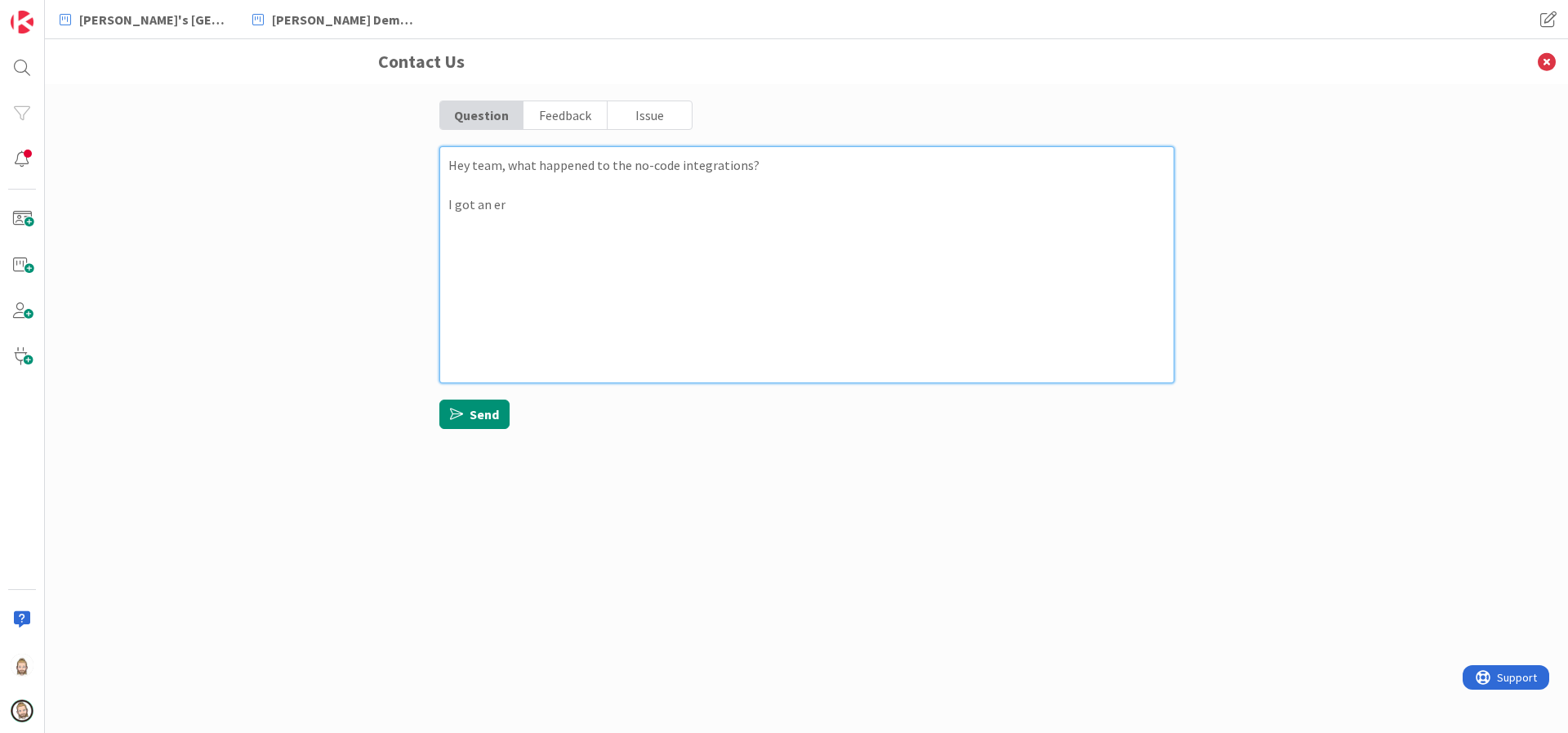
type textarea "Hey team, what happened to the no-code integrations? I got an err"
type textarea "x"
type textarea "Hey team, what happened to the no-code integrations? I got an erro"
type textarea "x"
type textarea "Hey team, what happened to the no-code integrations? I got an error"
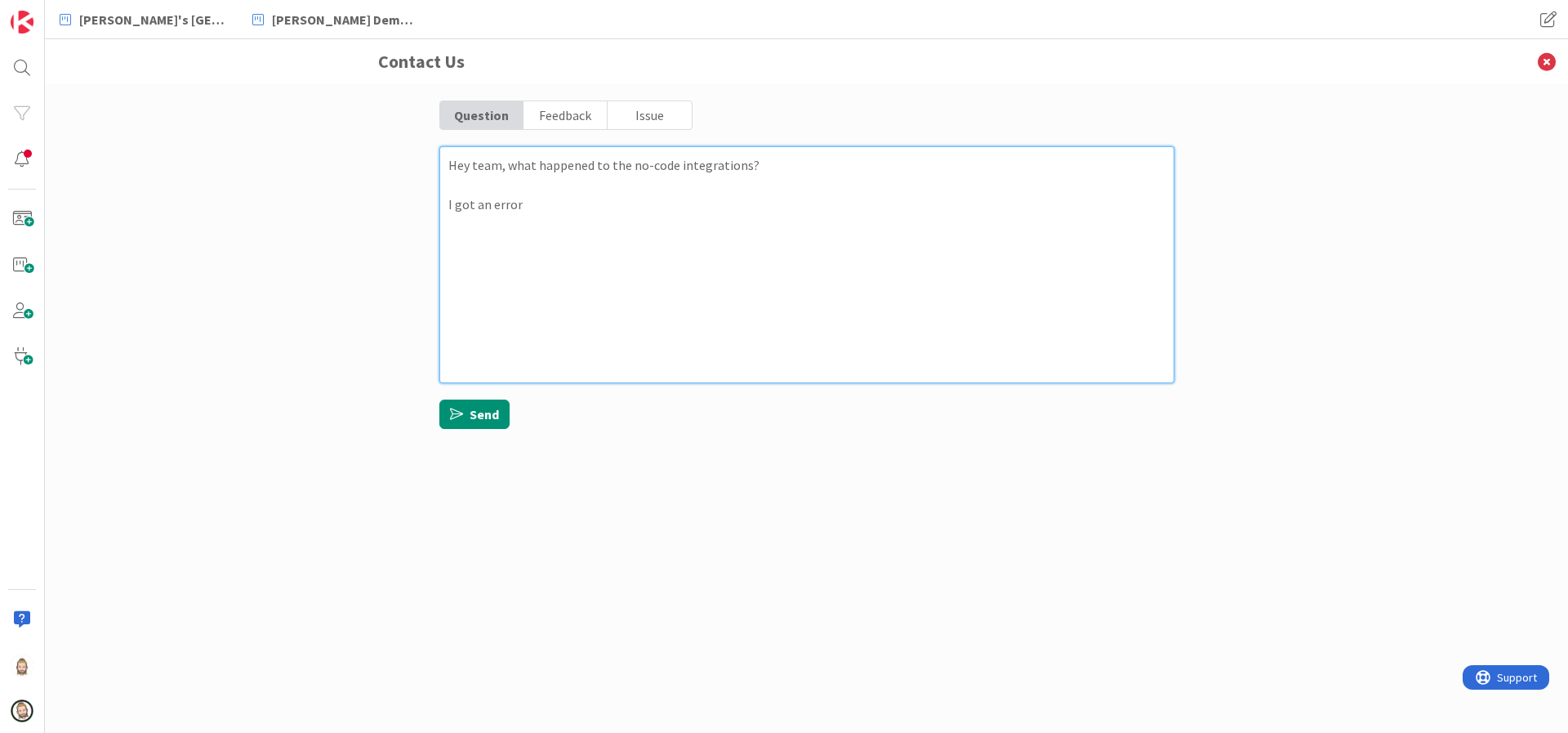
type textarea "x"
type textarea "Hey team, what happened to the no-code integrations? I got an error"
type textarea "x"
type textarea "Hey team, what happened to the no-code integrations? I got an error m"
type textarea "x"
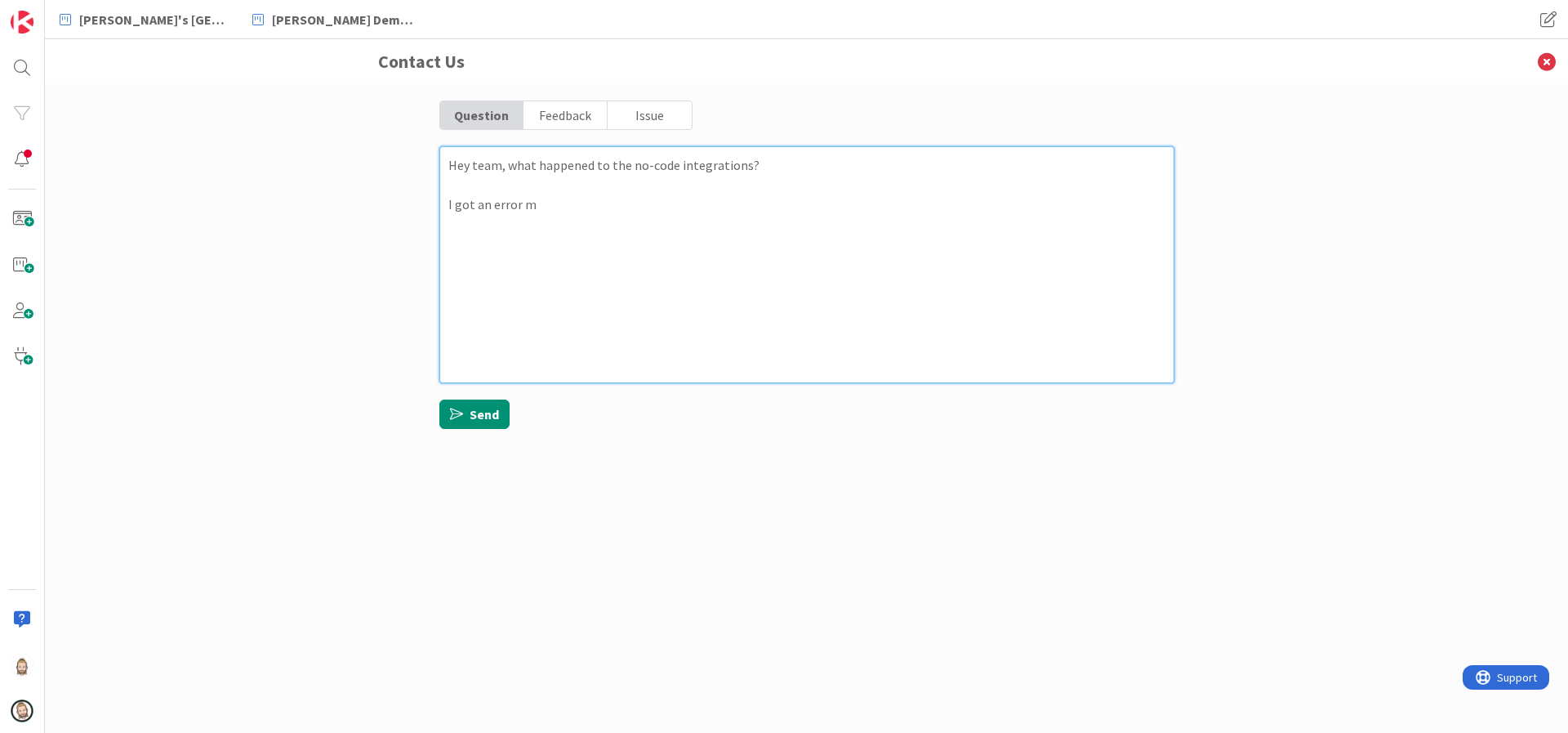
type textarea "Hey team, what happened to the no-code integrations? I got an error me"
type textarea "x"
type textarea "Hey team, what happened to the no-code integrations? I got an error mes"
type textarea "x"
type textarea "Hey team, what happened to the no-code integrations? I got an error mess"
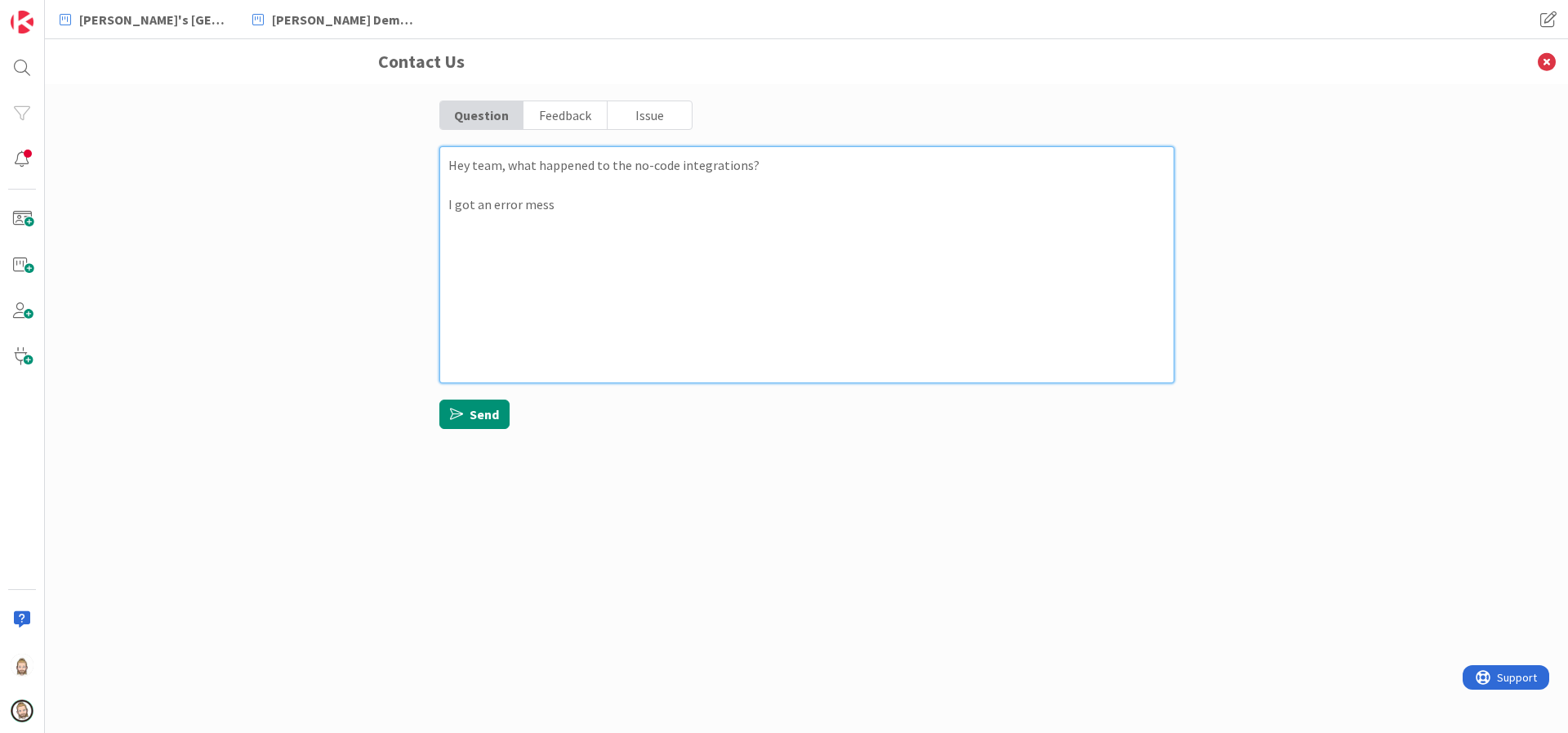
type textarea "x"
type textarea "Hey team, what happened to the no-code integrations? I got an error messa"
type textarea "x"
type textarea "Hey team, what happened to the no-code integrations? I got an error messag"
type textarea "x"
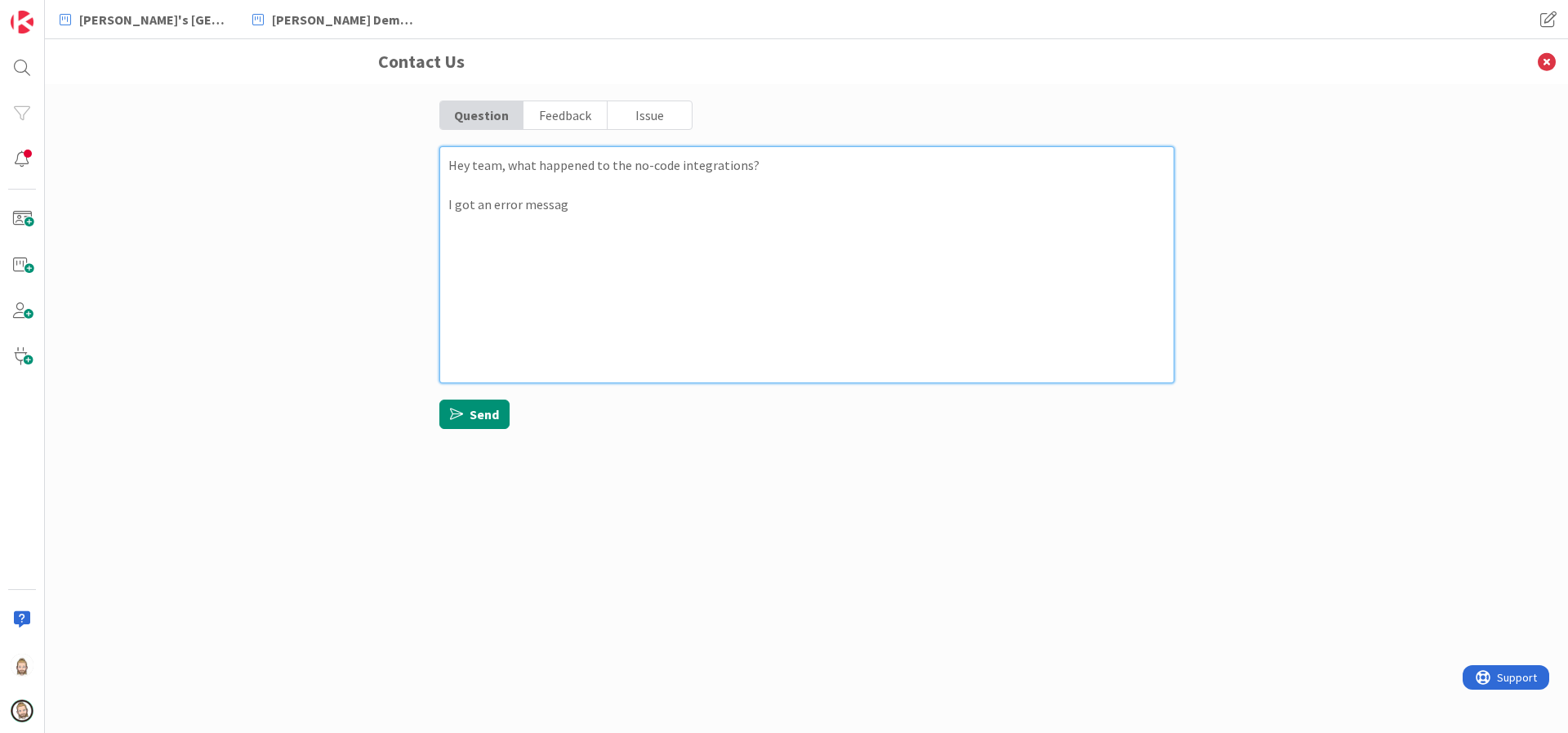
type textarea "Hey team, what happened to the no-code integrations? I got an error message"
type textarea "x"
type textarea "Hey team, what happened to the no-code integrations? I got an error message"
type textarea "x"
type textarea "Hey team, what happened to the no-code integrations? I got an error message o"
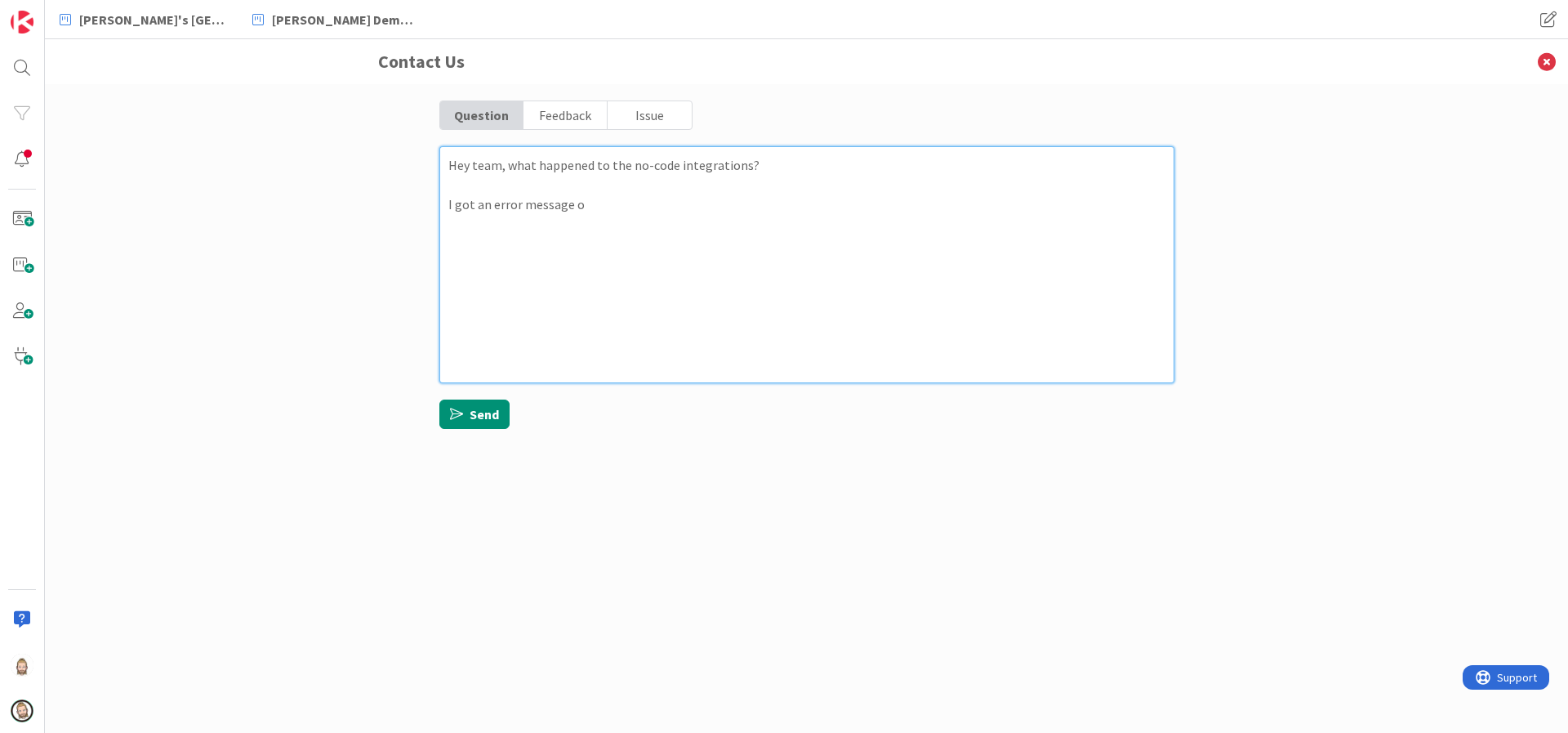
type textarea "x"
type textarea "Hey team, what happened to the no-code integrations? I got an error message om"
type textarea "x"
type textarea "Hey team, what happened to the no-code integrations? I got an error message om"
type textarea "x"
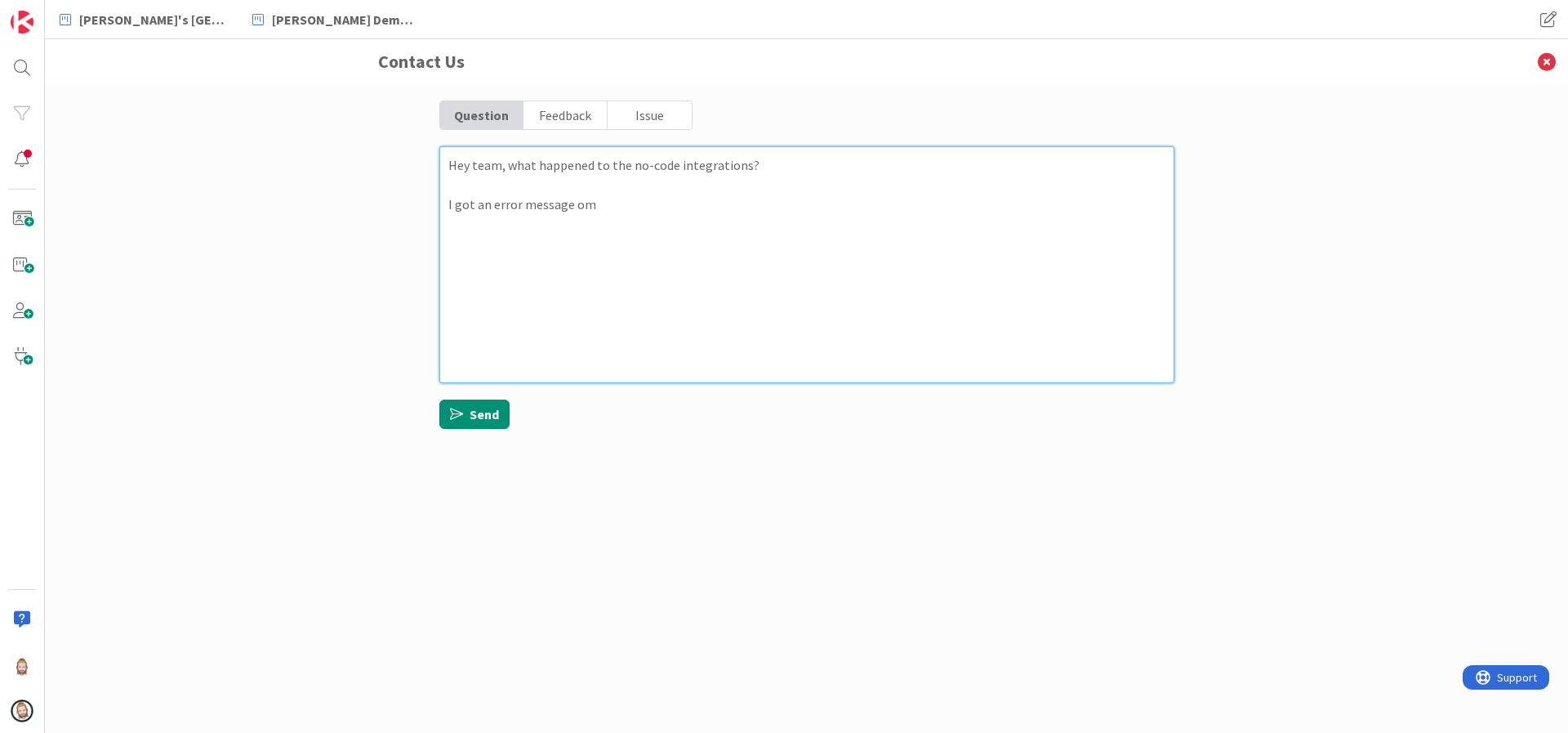
type textarea "Hey team, what happened to the no-code integrations? I got an error message om"
type textarea "x"
type textarea "Hey team, what happened to the no-code integrations? I got an error message o"
type textarea "x"
type textarea "Hey team, what happened to the no-code integrations? I got an error message on"
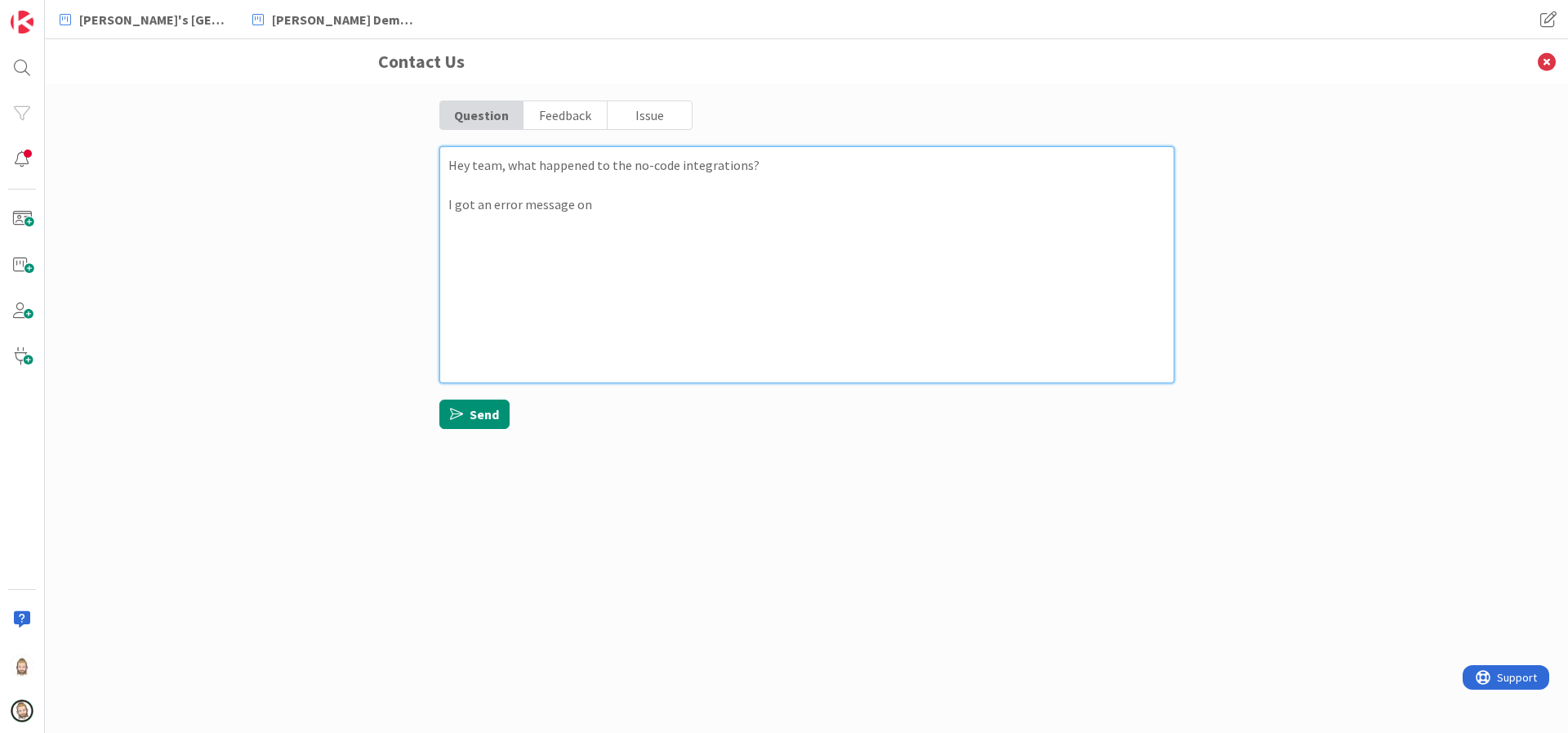
type textarea "x"
type textarea "Hey team, what happened to the no-code integrations? I got an error message on"
type textarea "x"
type textarea "Hey team, what happened to the no-code integrations? I got an error message on t"
type textarea "x"
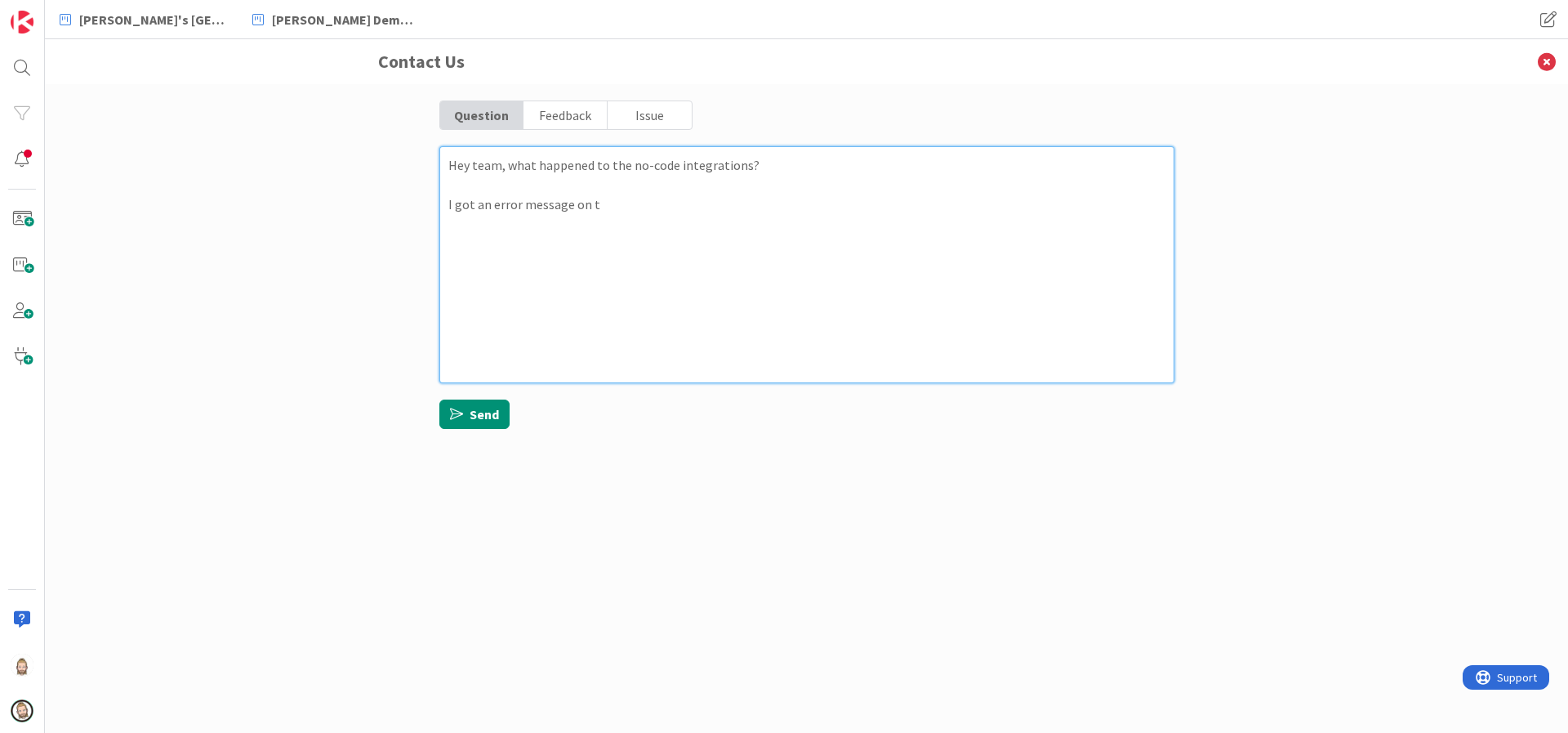
type textarea "Hey team, what happened to the no-code integrations? I got an error message on …"
type textarea "x"
type textarea "Hey team, what happened to the no-code integrations? I got an error message on …"
type textarea "x"
type textarea "Hey team, what happened to the no-code integrations? I got an error message on …"
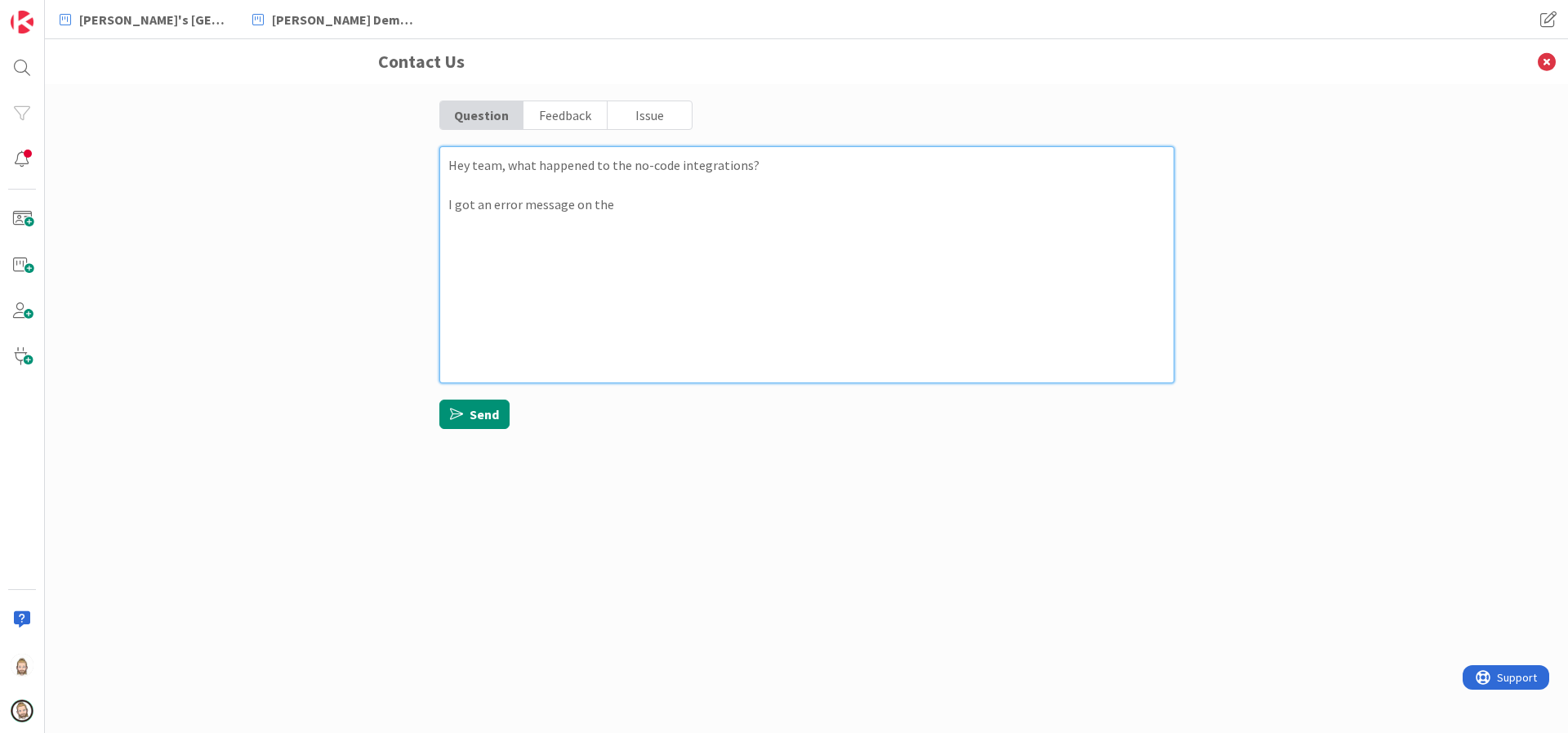
type textarea "x"
type textarea "Hey team, what happened to the no-code integrations? I got an error message on …"
type textarea "x"
type textarea "Hey team, what happened to the no-code integrations? I got an error message on …"
type textarea "x"
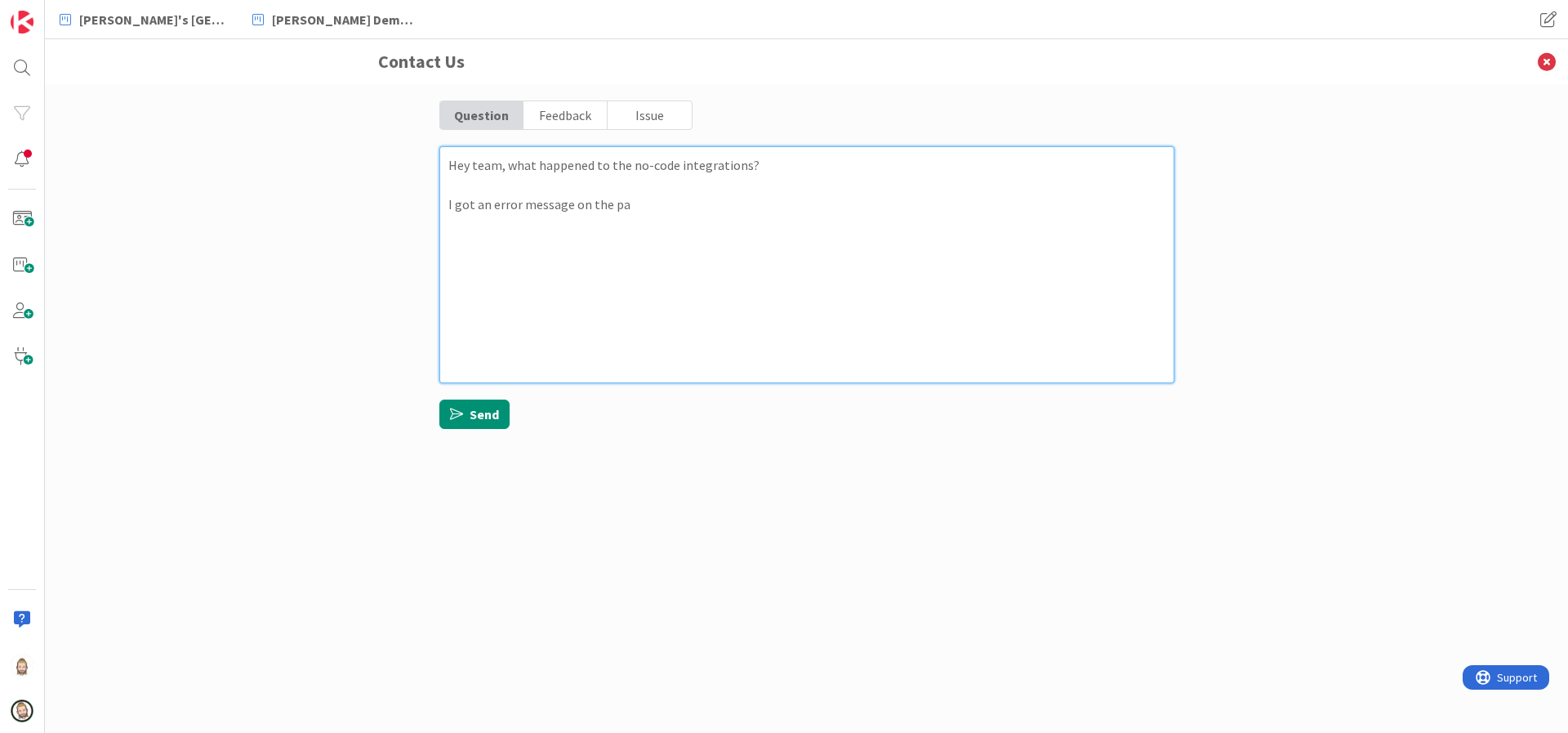
type textarea "Hey team, what happened to the no-code integrations? I got an error message on …"
type textarea "x"
type textarea "Hey team, what happened to the no-code integrations? I got an error message on …"
type textarea "x"
type textarea "Hey team, what happened to the no-code integrations? I got an error message on …"
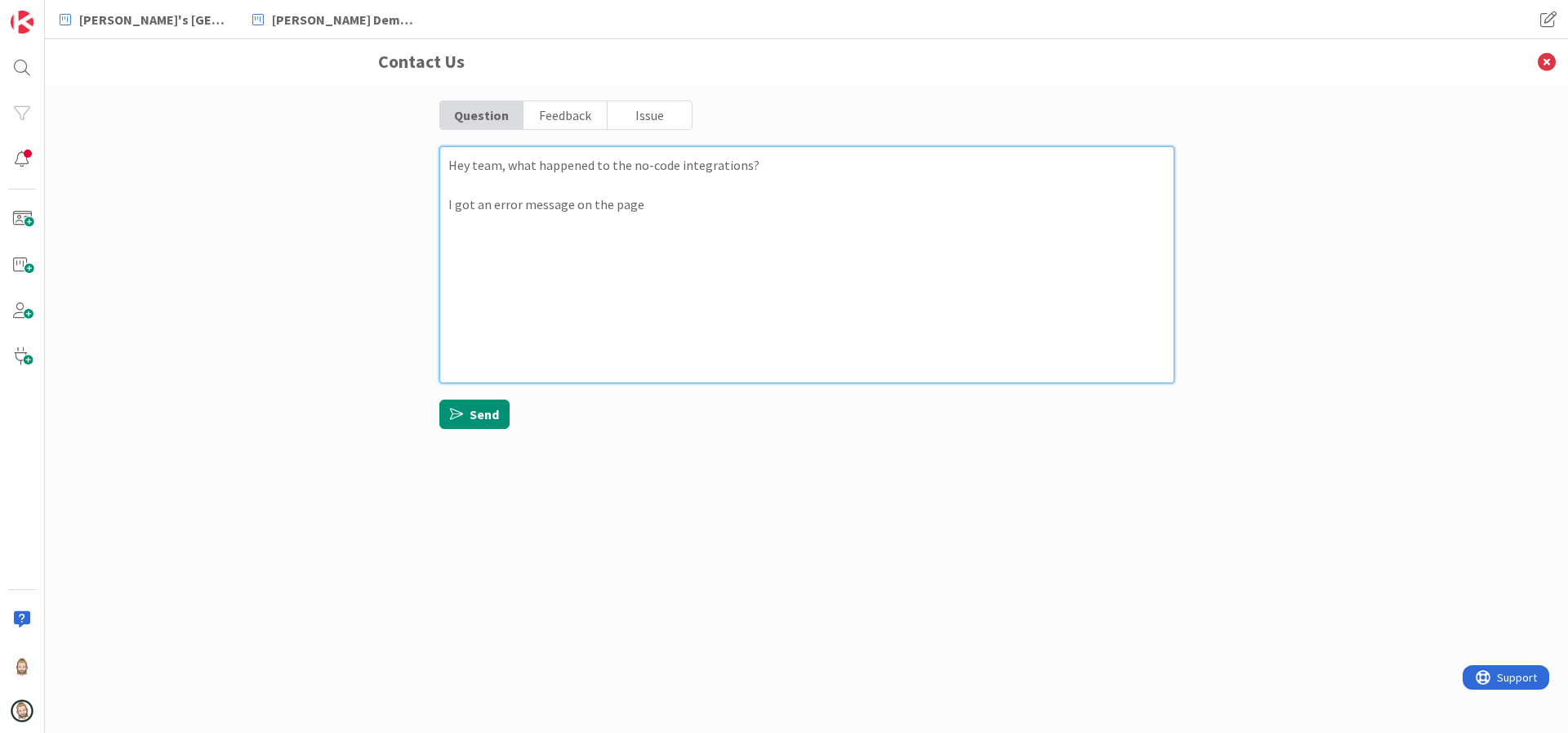
type textarea "x"
type textarea "Hey team, what happened to the no-code integrations? I got an error message on …"
type textarea "x"
type textarea "Hey team, what happened to the no-code integrations? I got an error message on …"
type textarea "x"
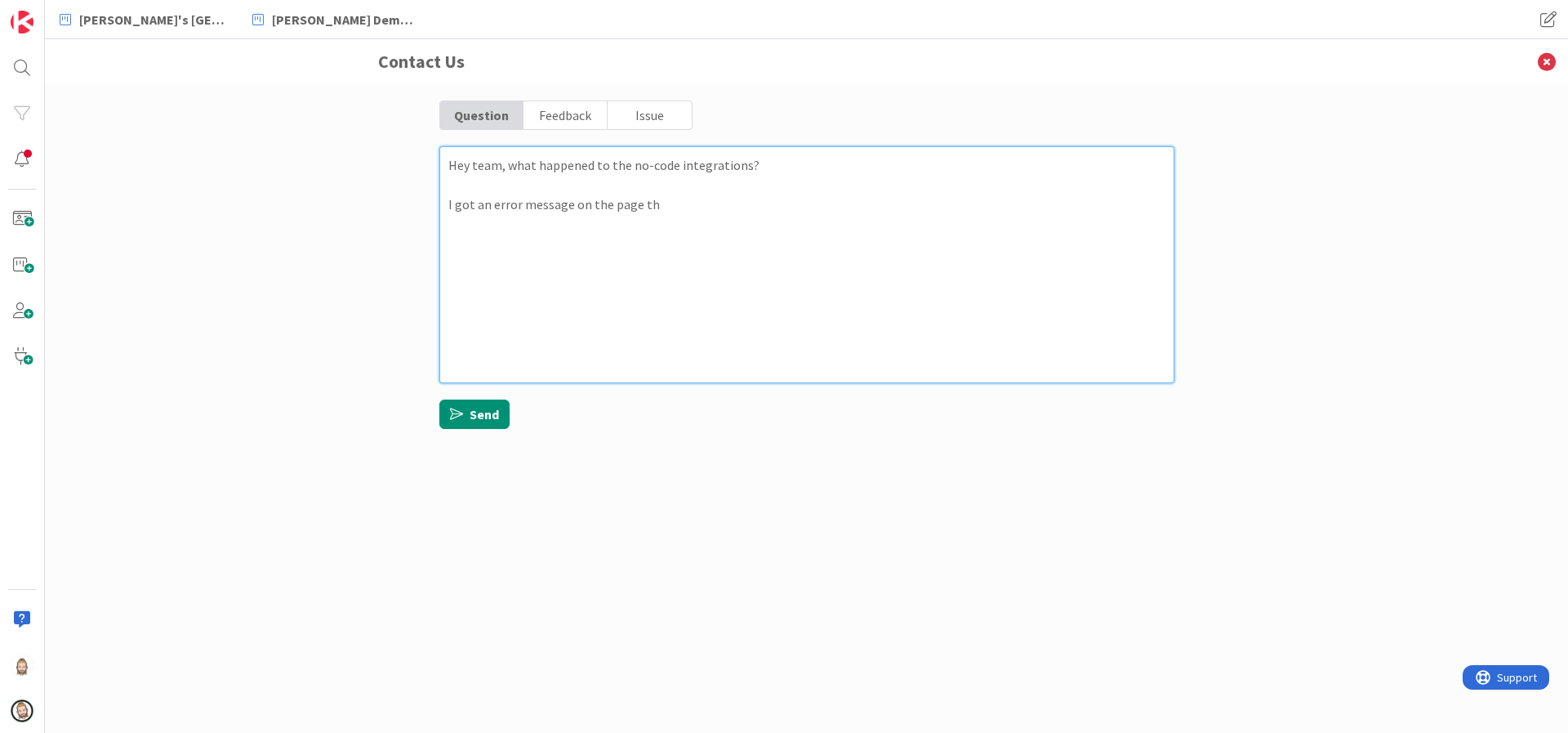
type textarea "Hey team, what happened to the no-code integrations? I got an error message on …"
type textarea "x"
type textarea "Hey team, what happened to the no-code integrations? I got an error message on …"
type textarea "x"
type textarea "Hey team, what happened to the no-code integrations? I got an error message on …"
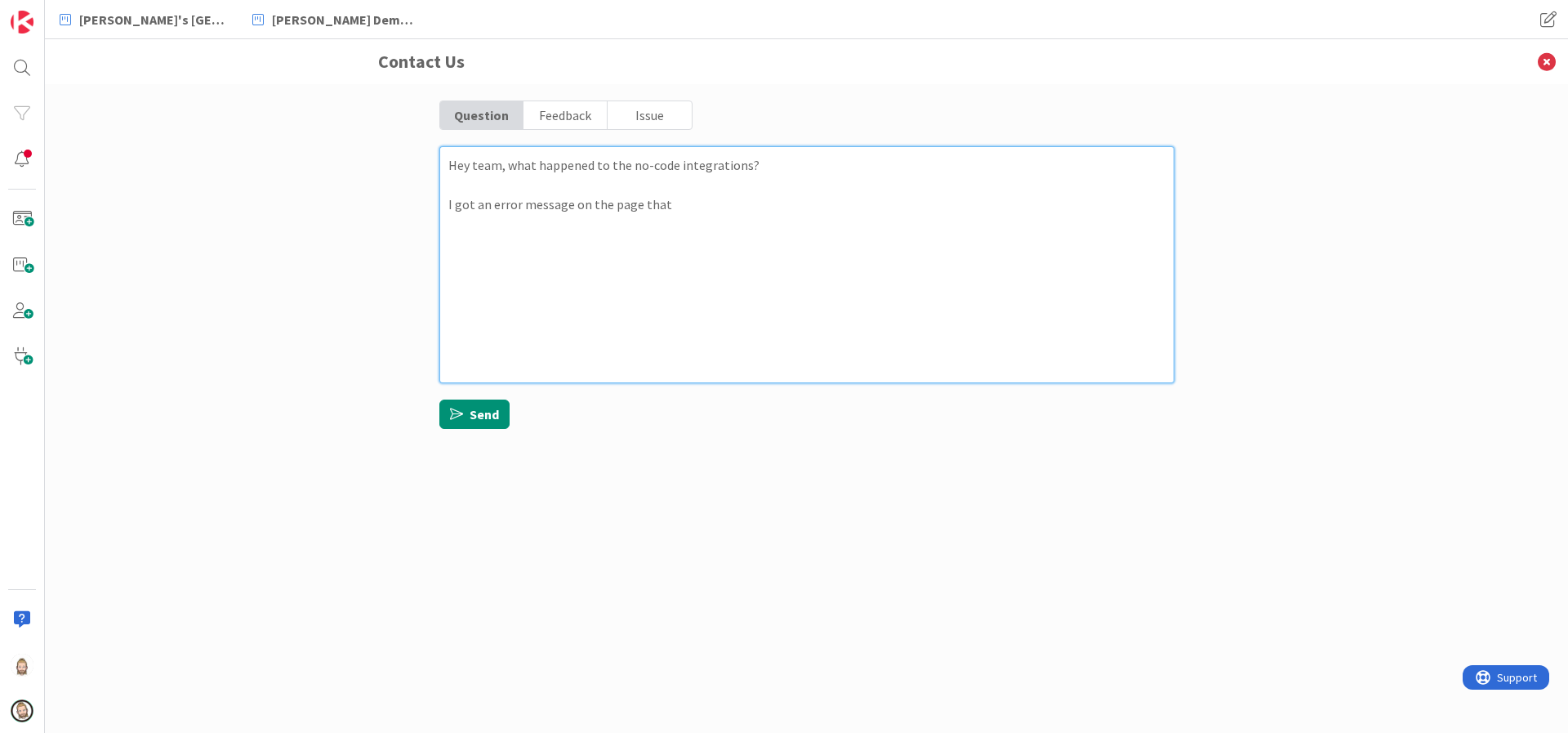
type textarea "x"
type textarea "Hey team, what happened to the no-code integrations? I got an error message on …"
type textarea "x"
type textarea "Hey team, what happened to the no-code integrations? I got an error message on …"
type textarea "x"
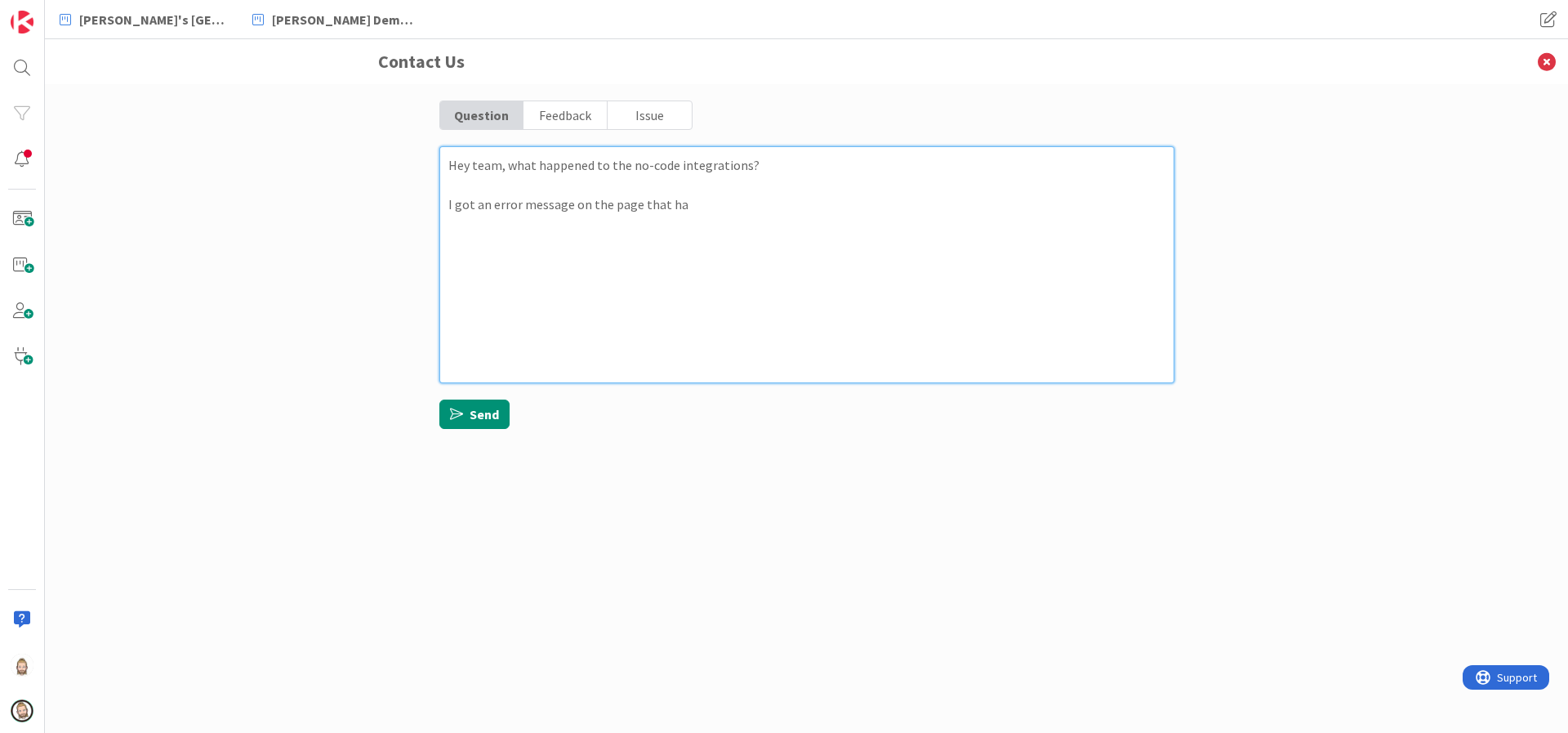
type textarea "Hey team, what happened to the no-code integrations? I got an error message on …"
paste textarea "[URL][DOMAIN_NAME]"
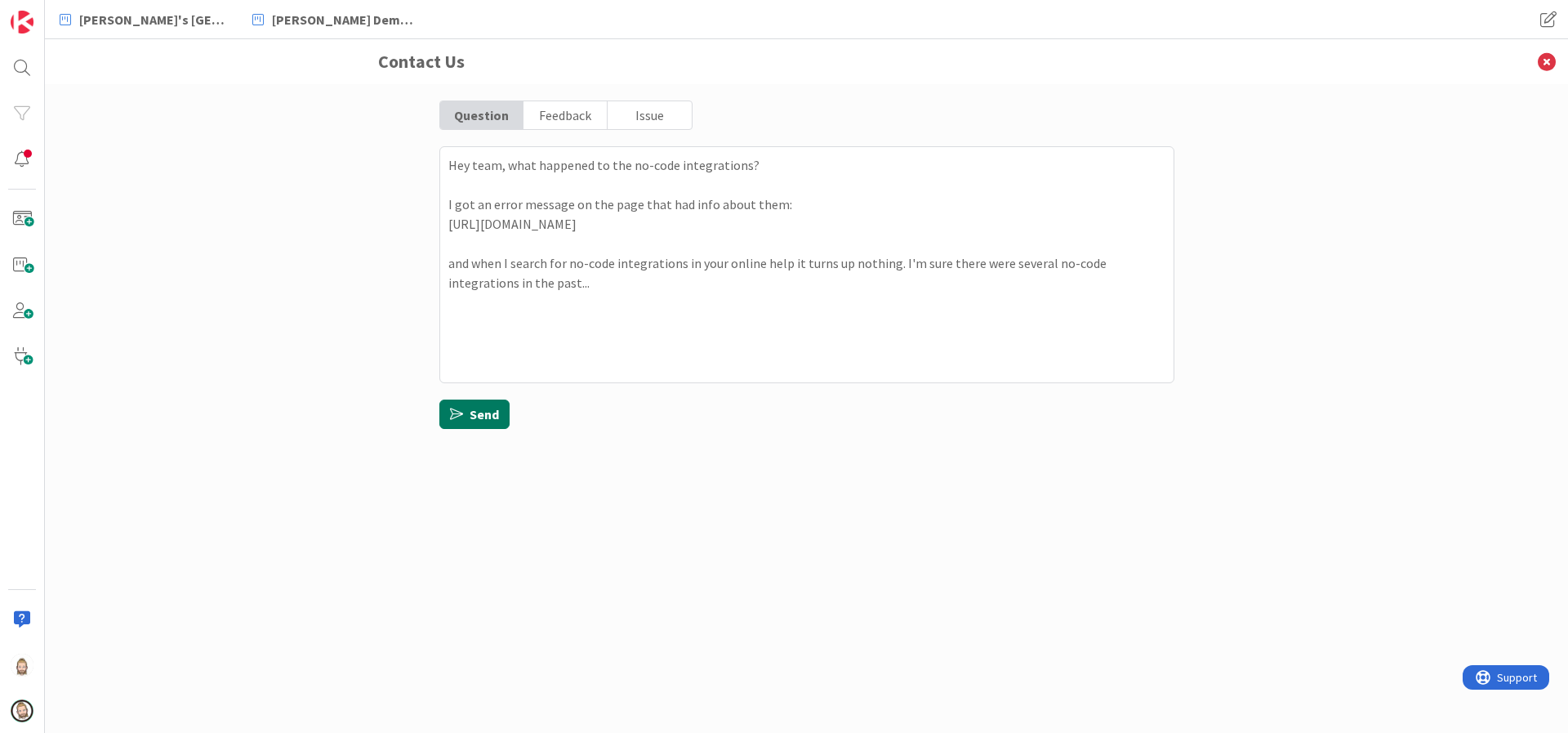
click at [480, 409] on button "Send" at bounding box center [474, 414] width 70 height 29
